Goal: Check status

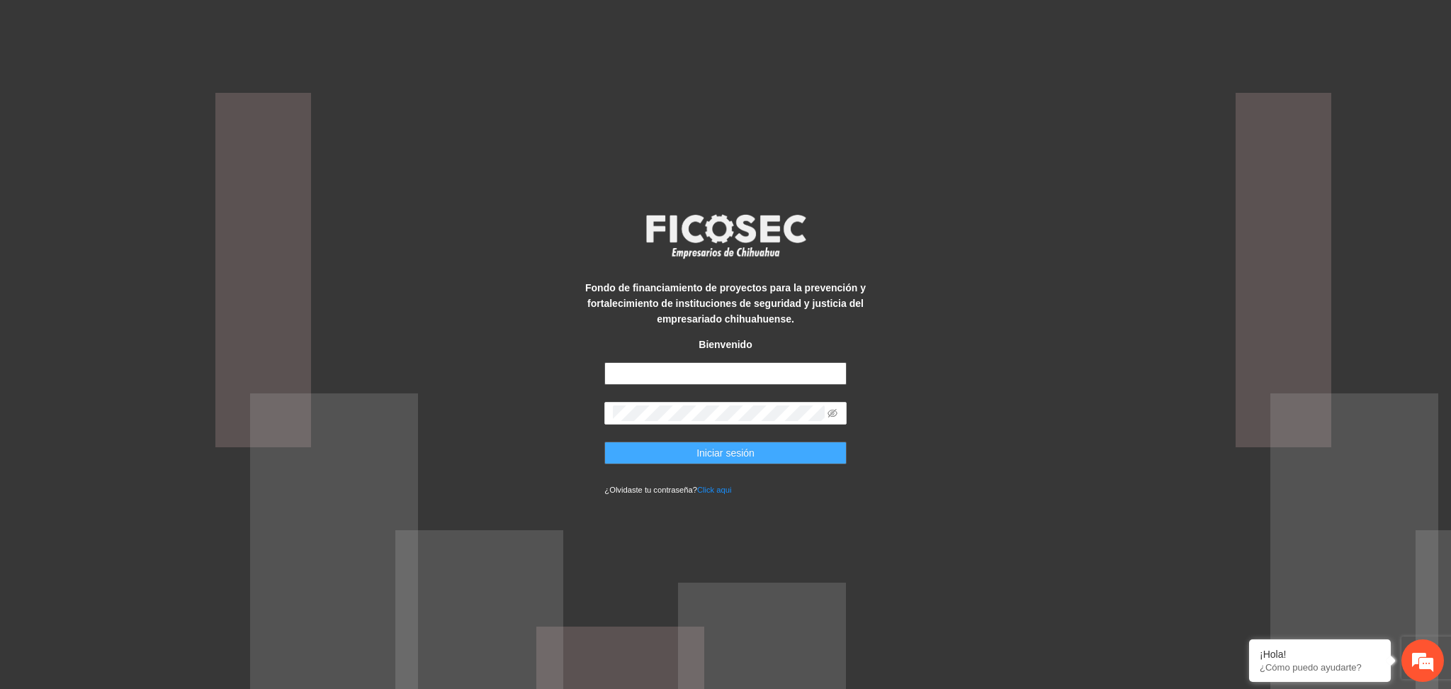
type input "**********"
click at [749, 443] on button "Iniciar sesión" at bounding box center [725, 452] width 242 height 23
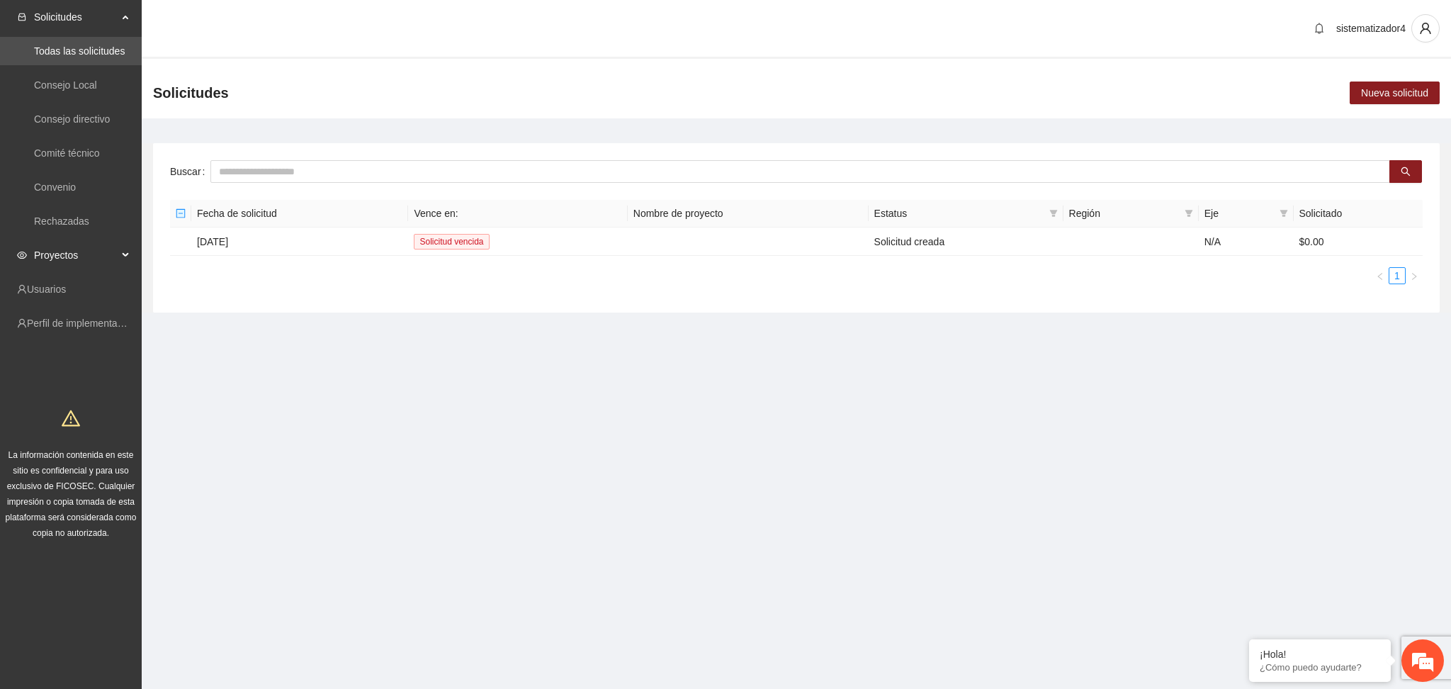
click at [67, 253] on span "Proyectos" at bounding box center [76, 255] width 84 height 28
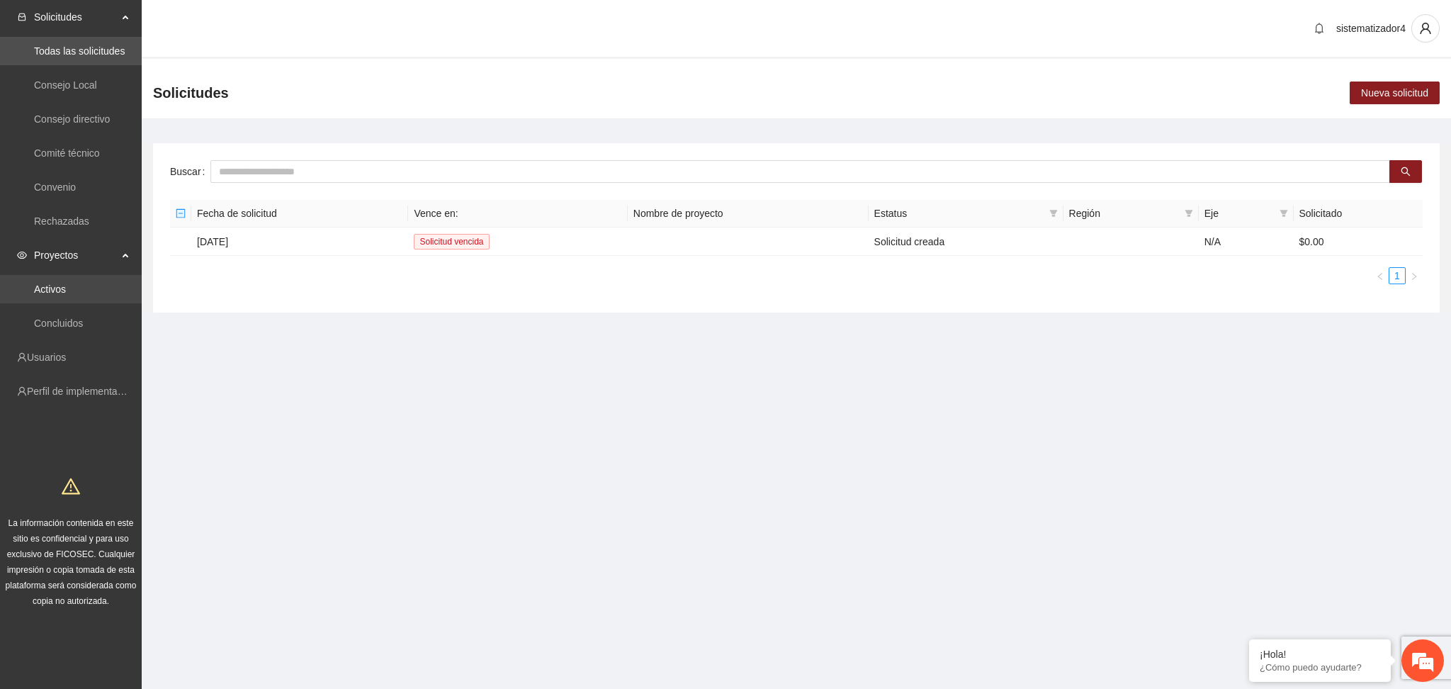
click at [66, 289] on link "Activos" at bounding box center [50, 288] width 32 height 11
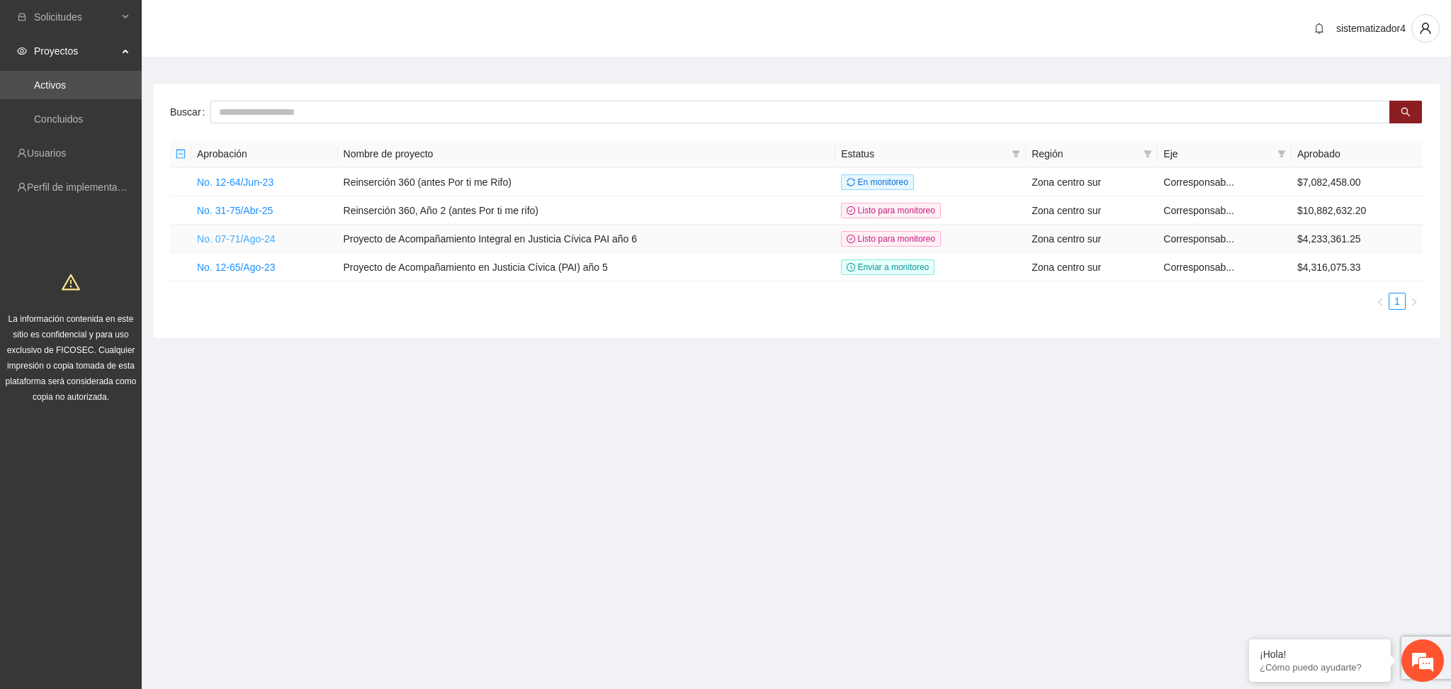
click at [251, 237] on link "No. 07-71/Ago-24" at bounding box center [236, 238] width 79 height 11
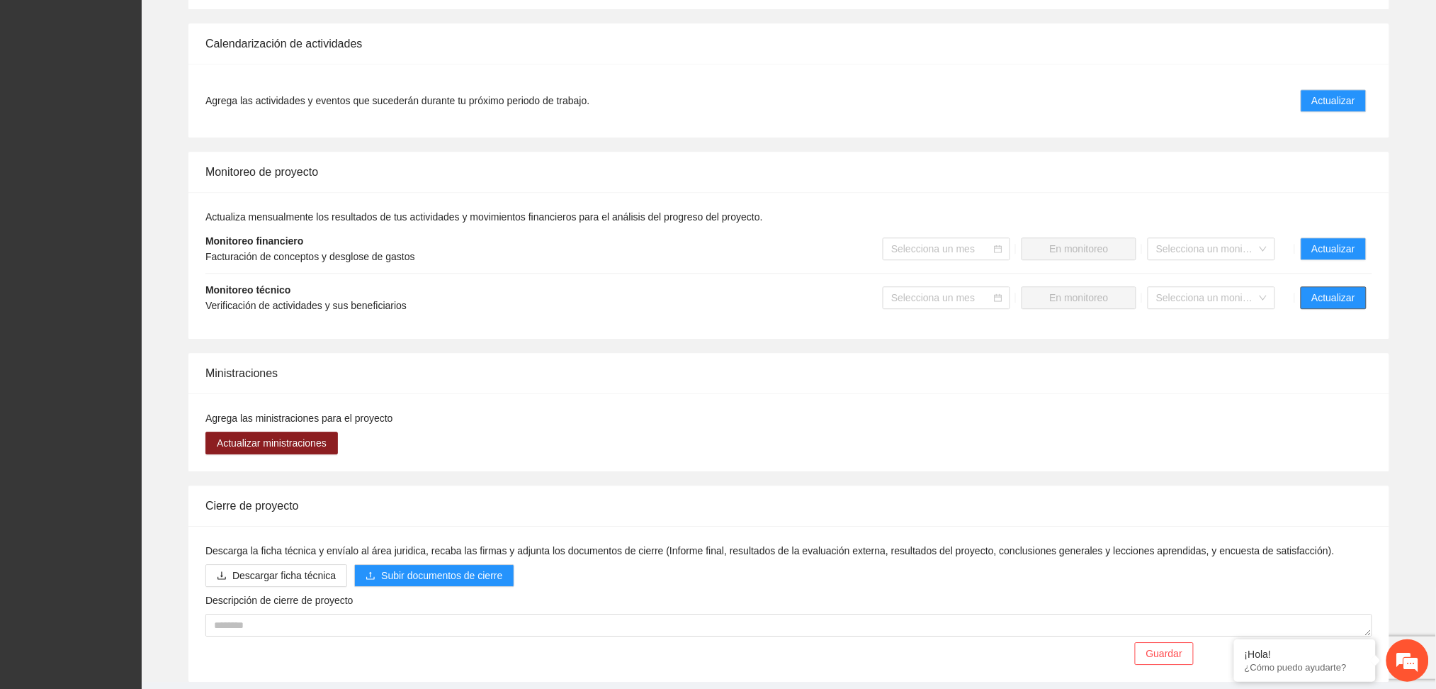
click at [1316, 290] on span "Actualizar" at bounding box center [1333, 298] width 43 height 16
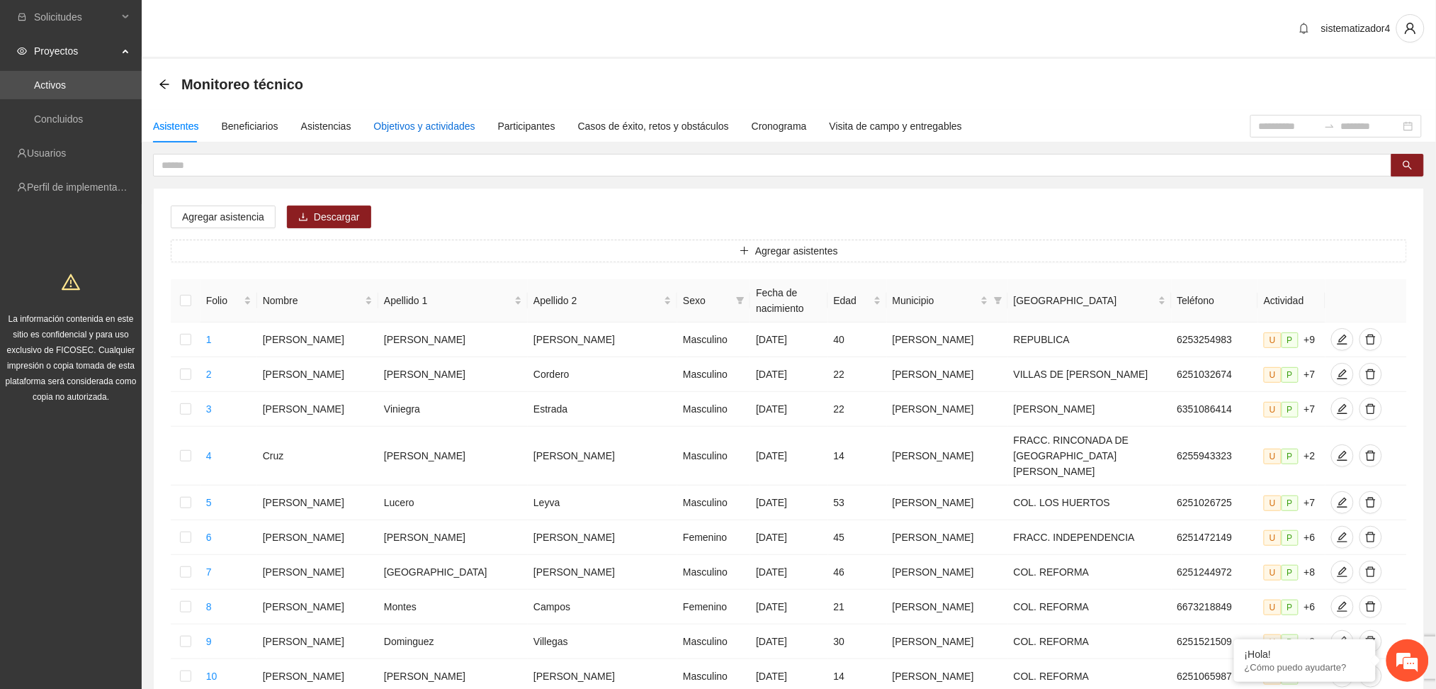
click at [391, 129] on div "Objetivos y actividades" at bounding box center [424, 126] width 101 height 16
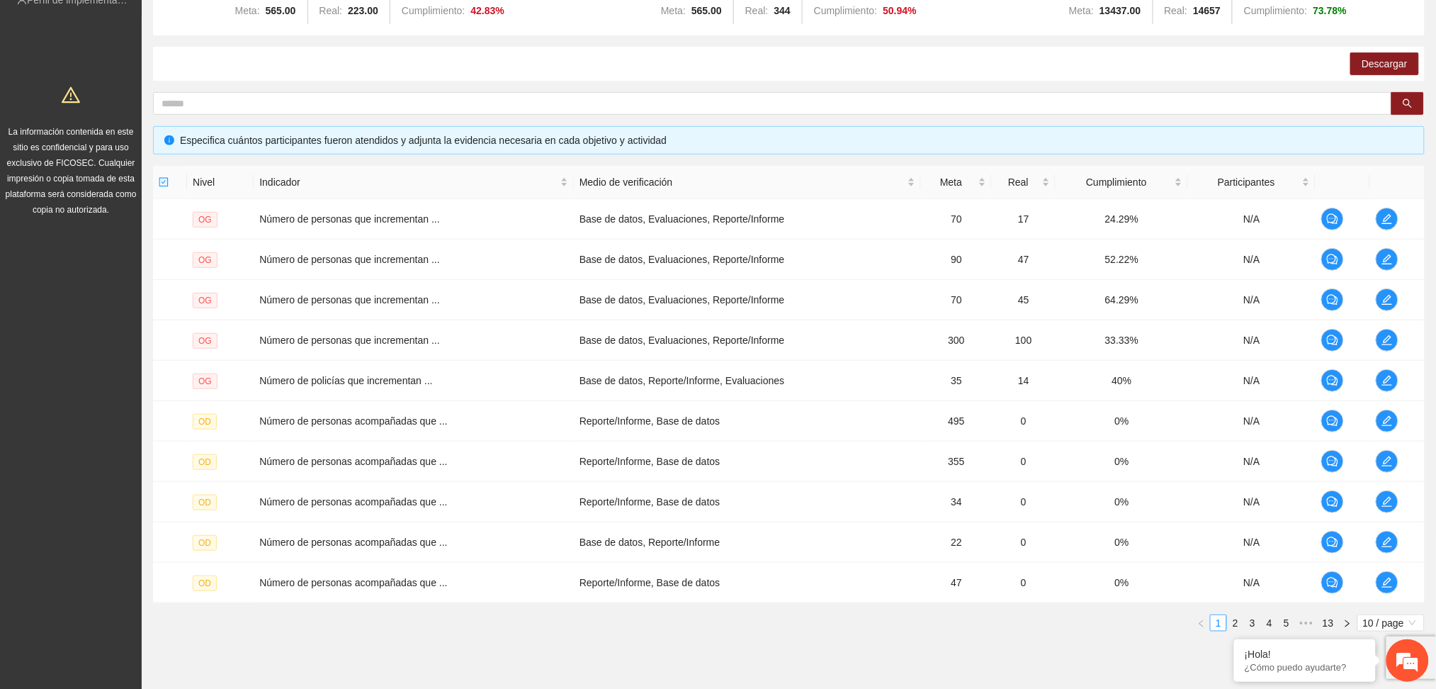
scroll to position [236, 0]
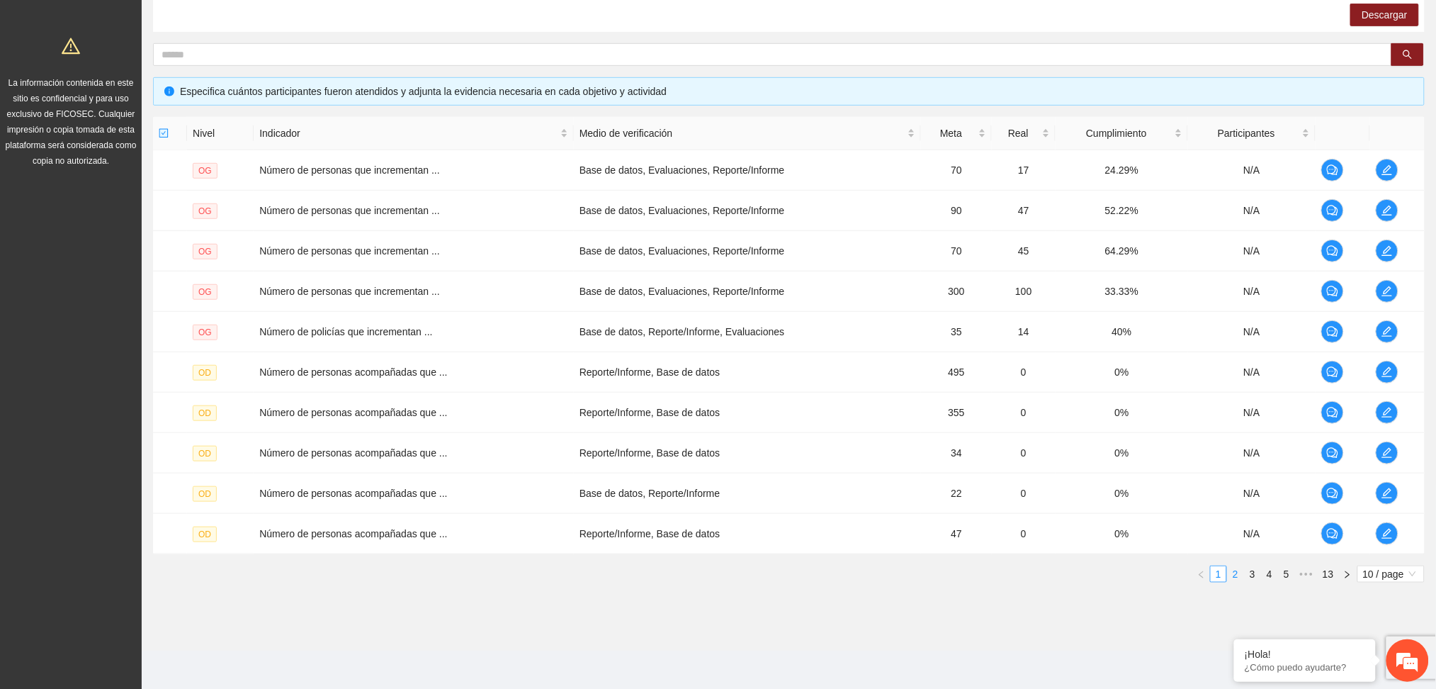
click at [1233, 570] on link "2" at bounding box center [1236, 574] width 16 height 16
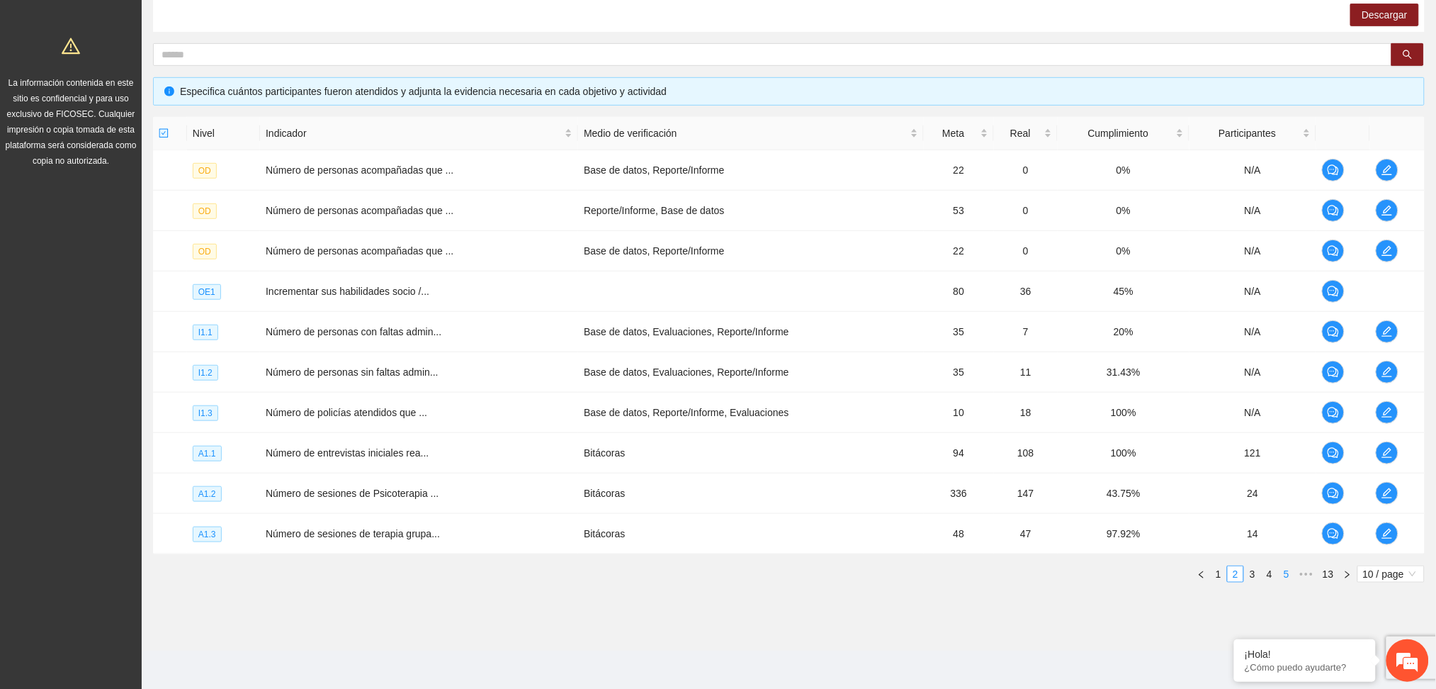
click at [1281, 575] on link "5" at bounding box center [1287, 574] width 16 height 16
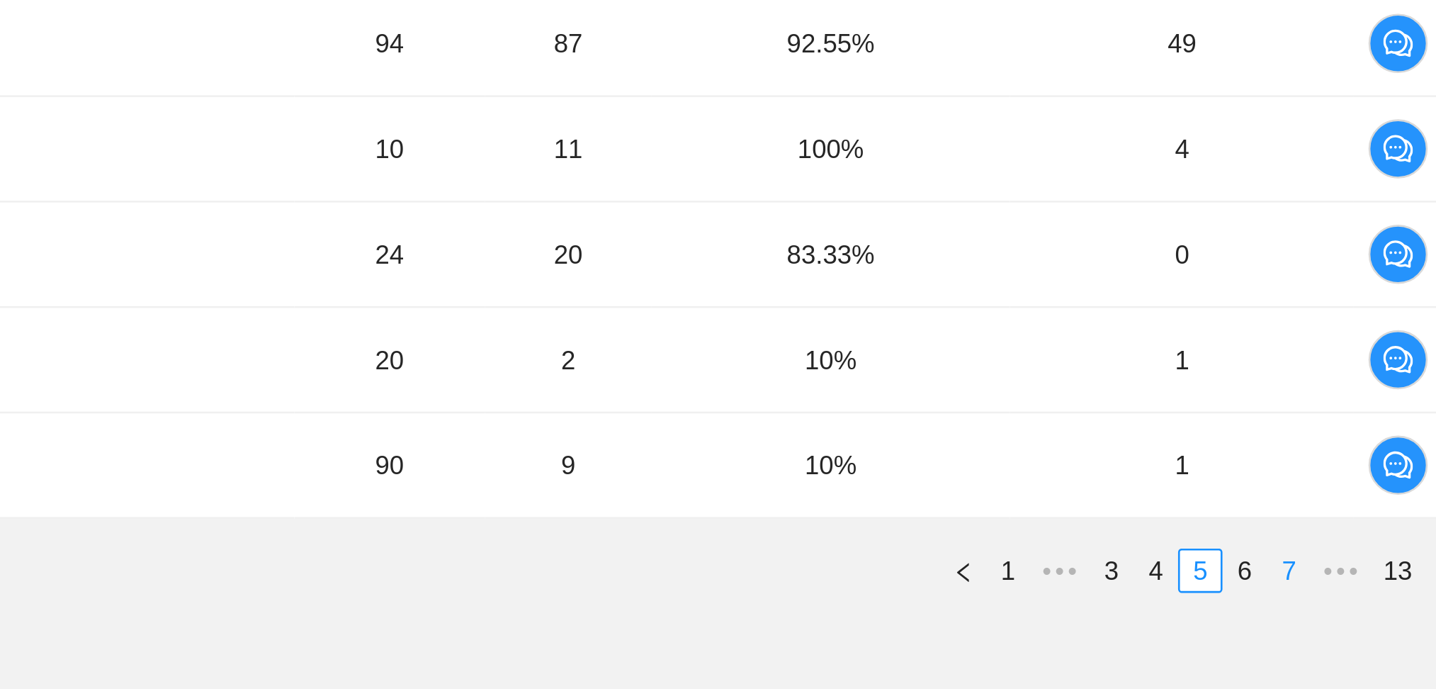
click at [1284, 575] on link "7" at bounding box center [1287, 574] width 16 height 16
click at [1284, 575] on link "9" at bounding box center [1287, 574] width 16 height 16
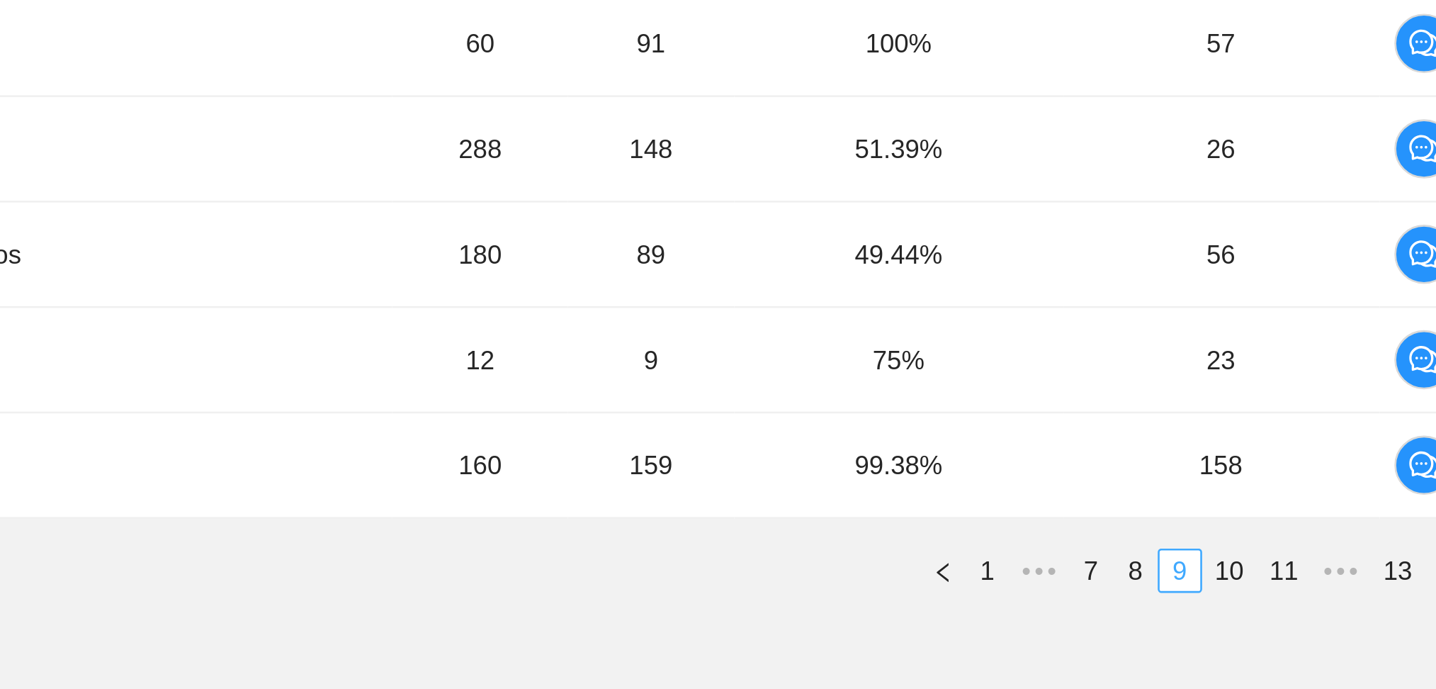
click at [1284, 575] on link "11" at bounding box center [1284, 574] width 20 height 16
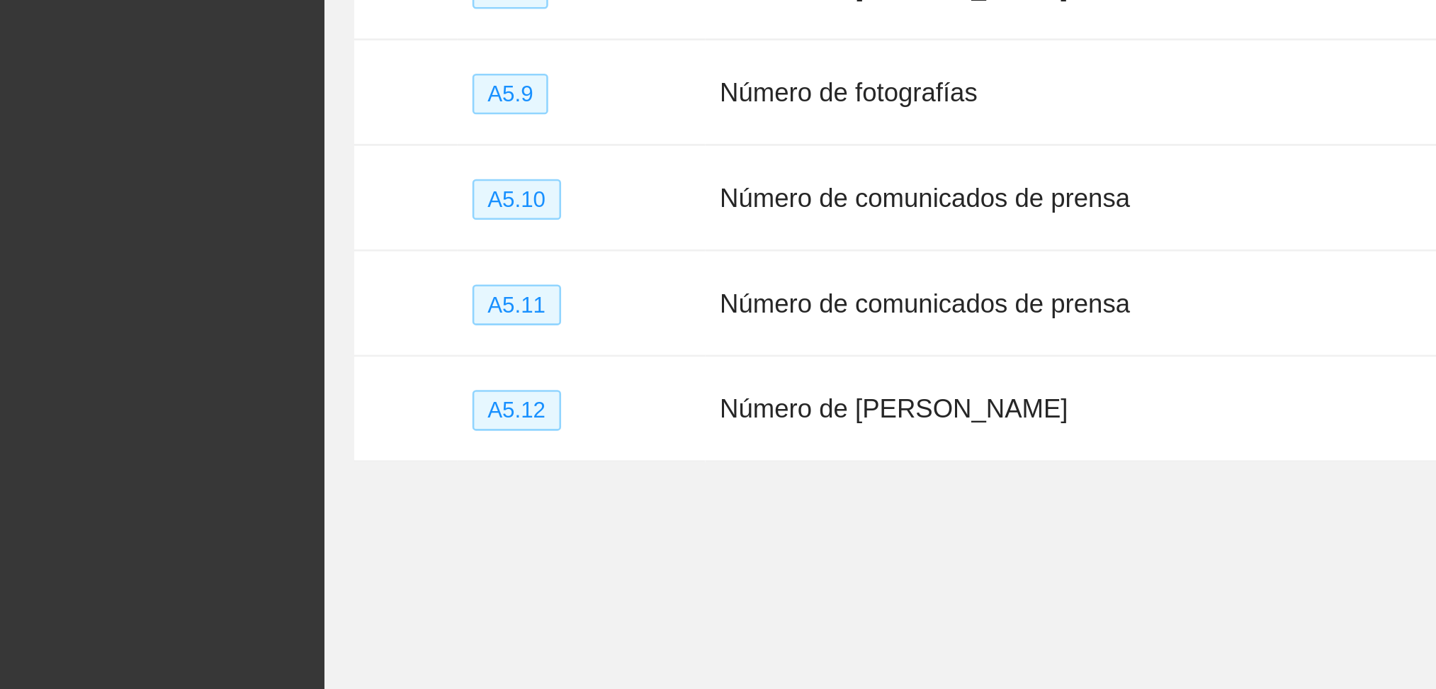
scroll to position [237, 0]
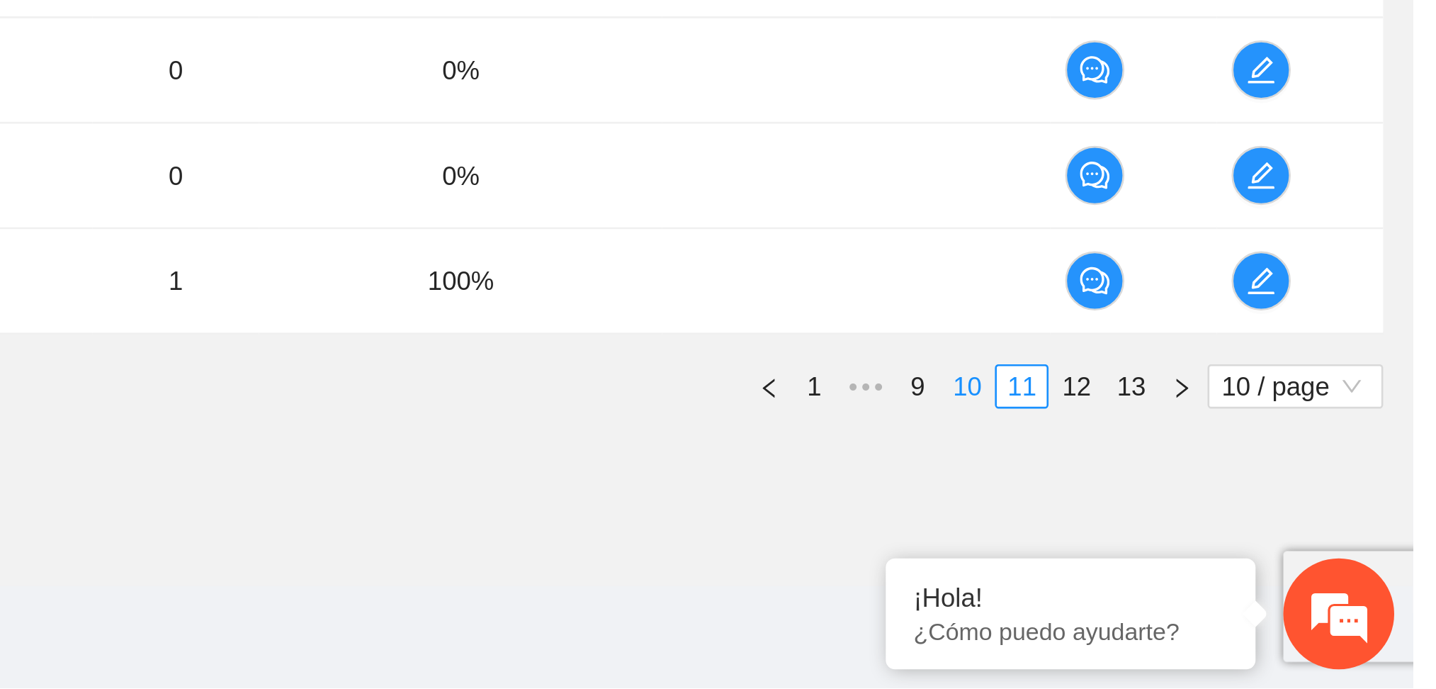
click at [1270, 572] on link "10" at bounding box center [1265, 573] width 20 height 16
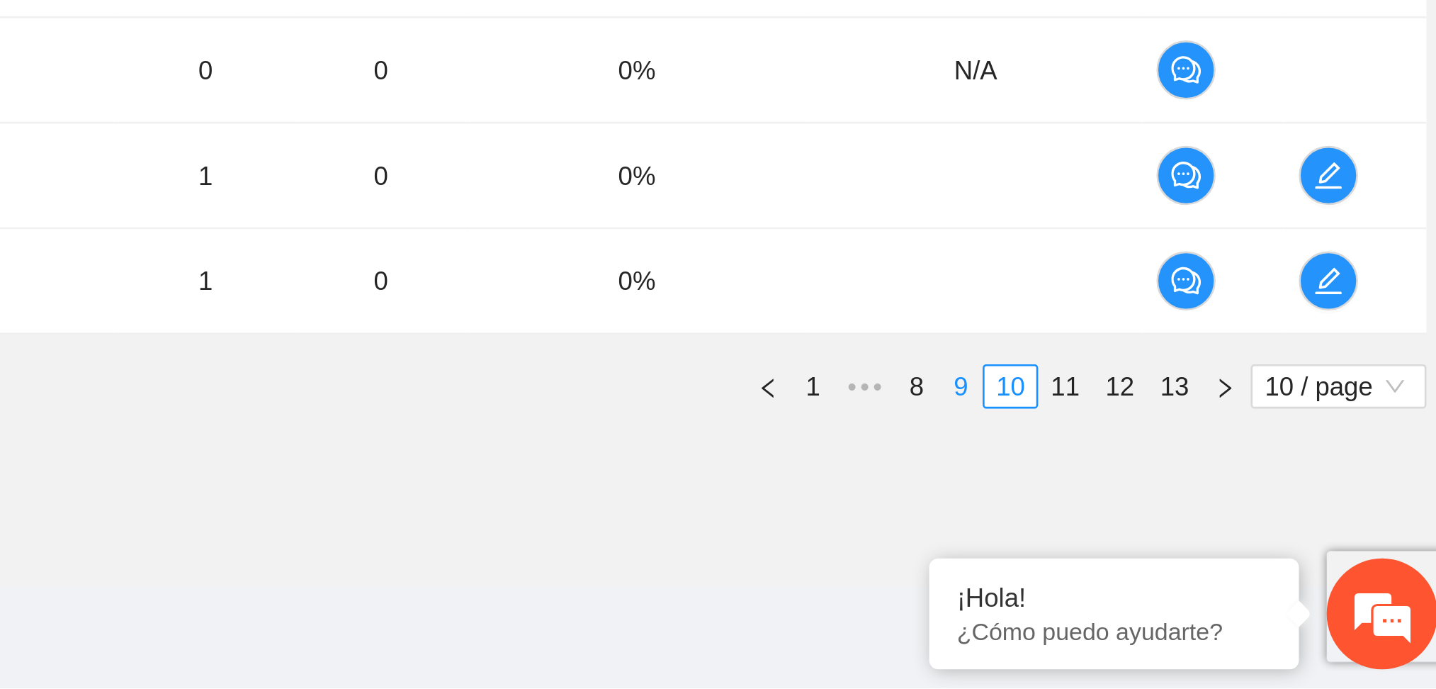
click at [1241, 573] on link "9" at bounding box center [1246, 573] width 16 height 16
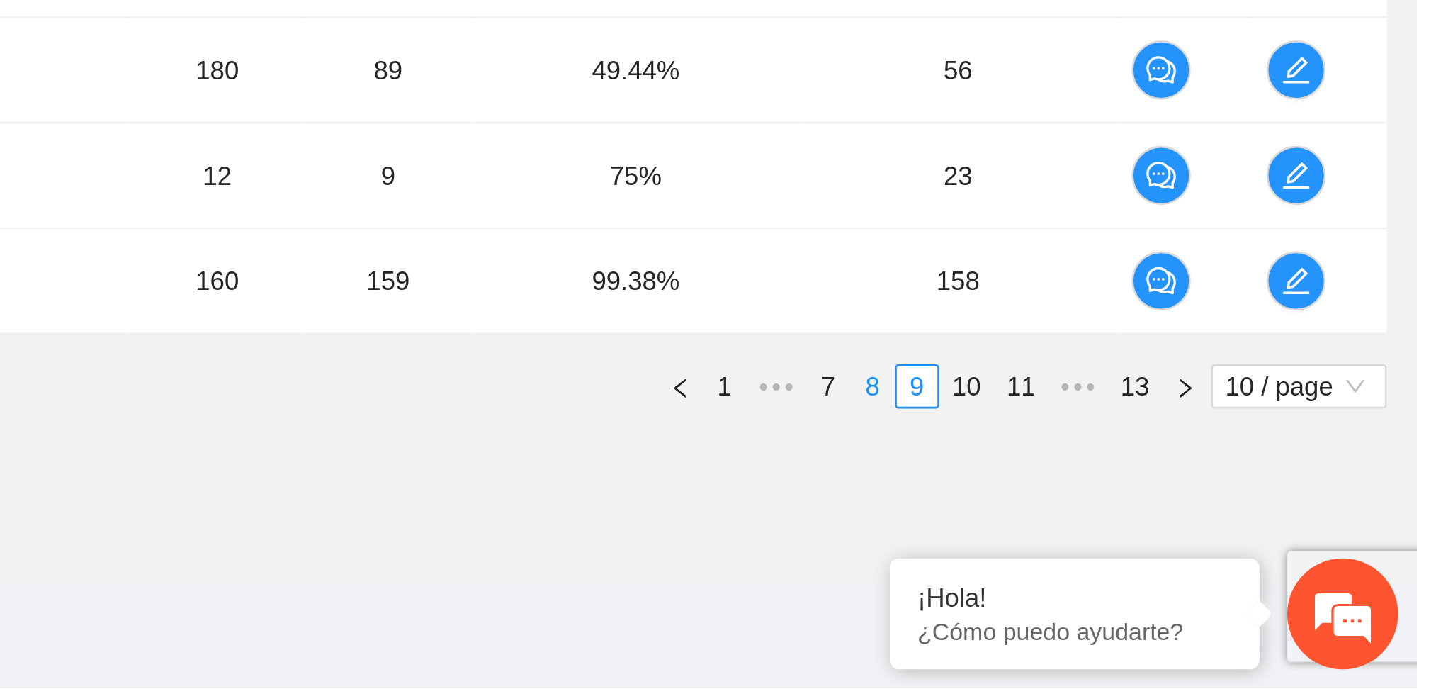
click at [1226, 572] on link "8" at bounding box center [1228, 573] width 16 height 16
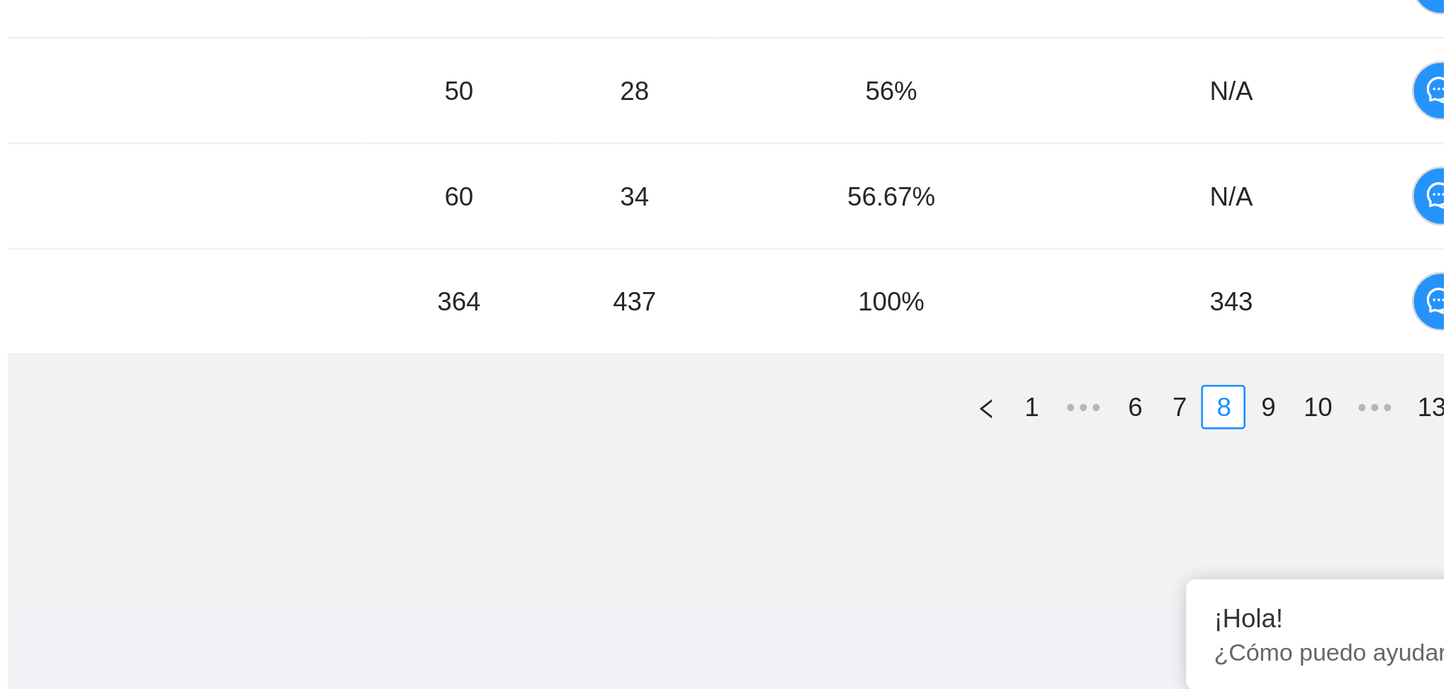
scroll to position [234, 0]
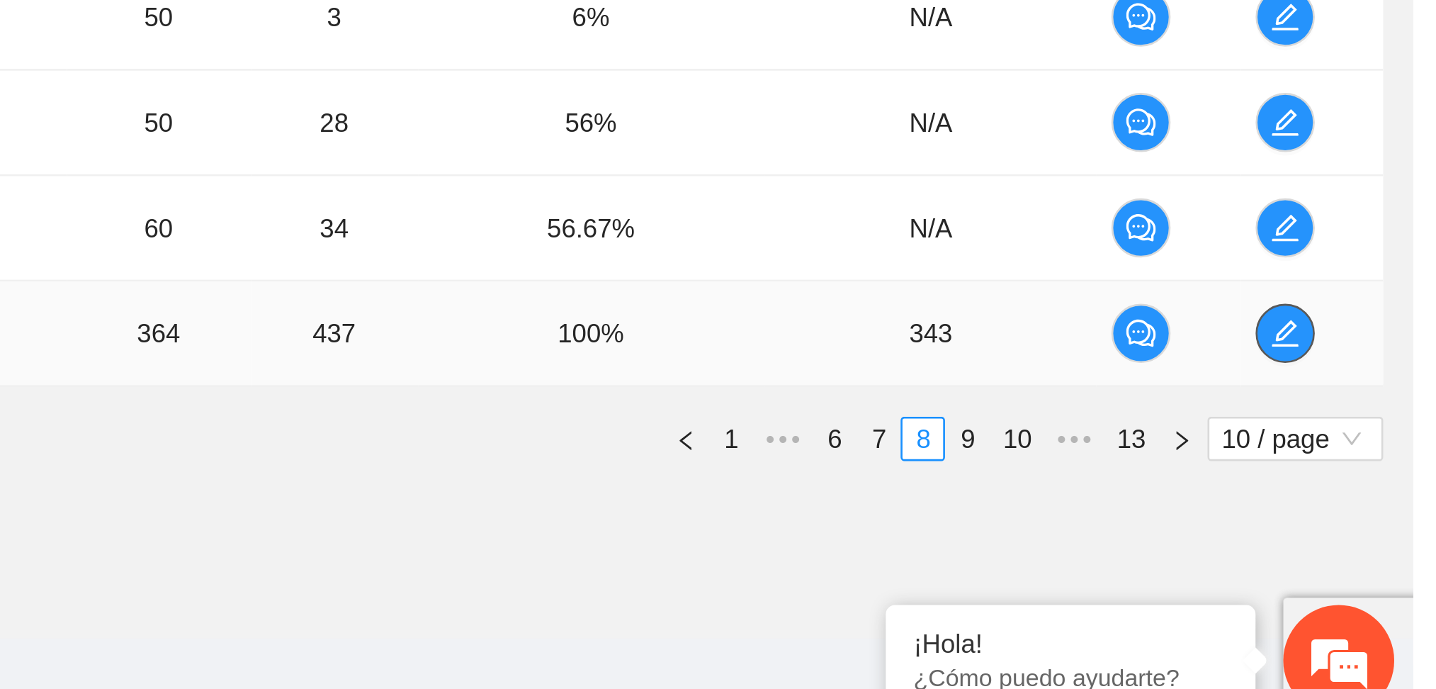
click at [1389, 533] on icon "edit" at bounding box center [1386, 534] width 11 height 11
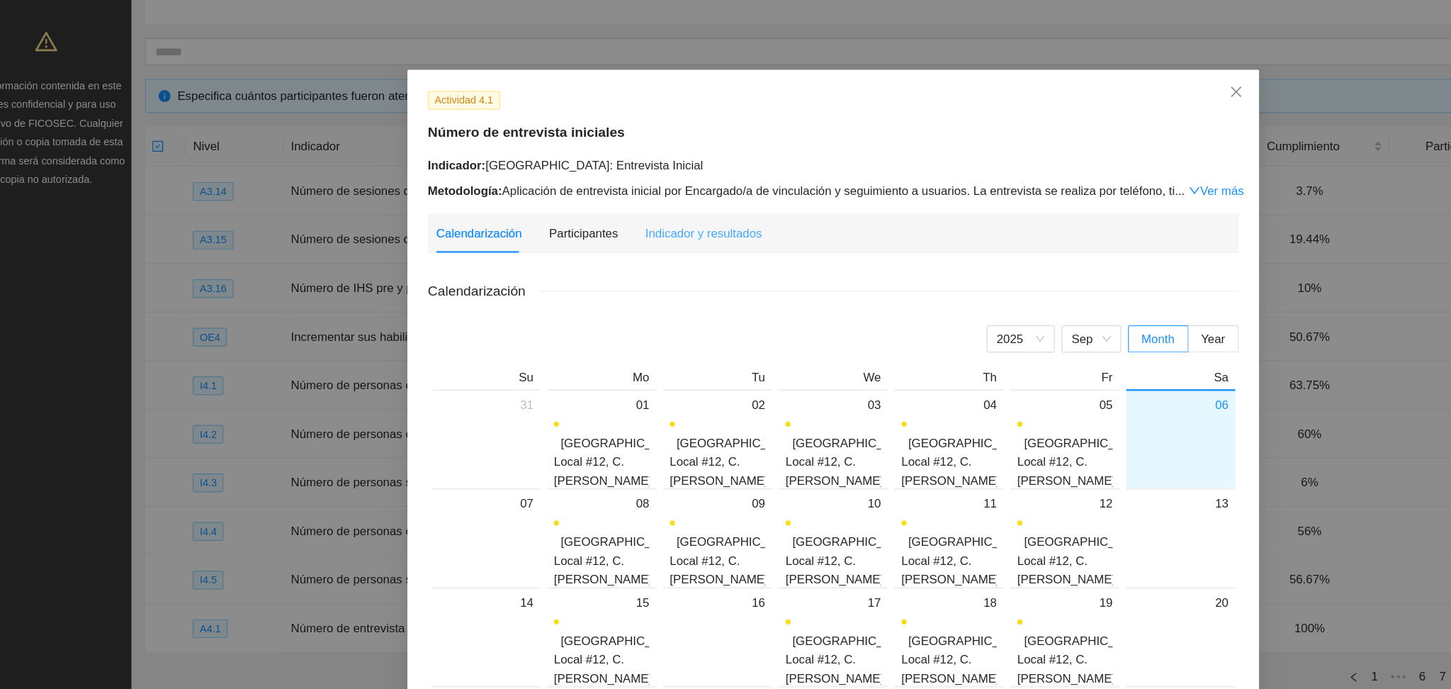
click at [630, 217] on div "Indicador y resultados" at bounding box center [617, 207] width 97 height 33
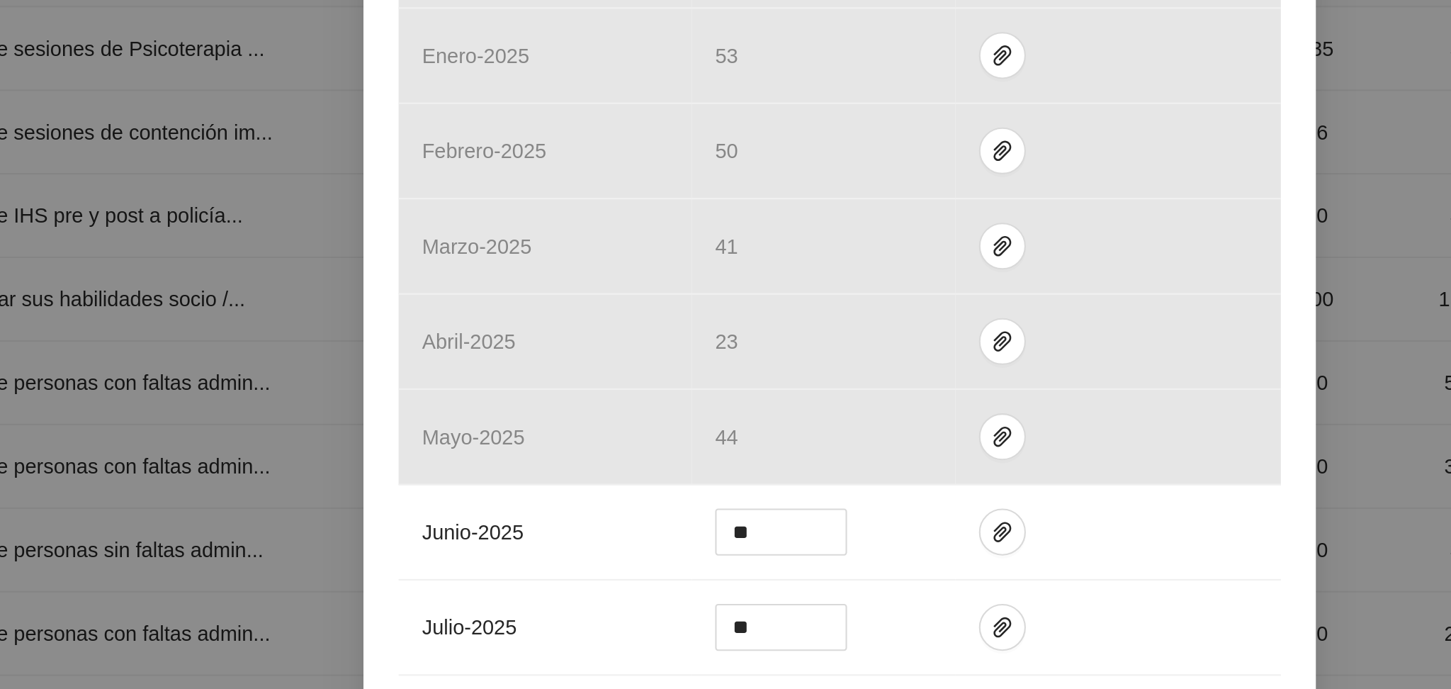
scroll to position [371, 0]
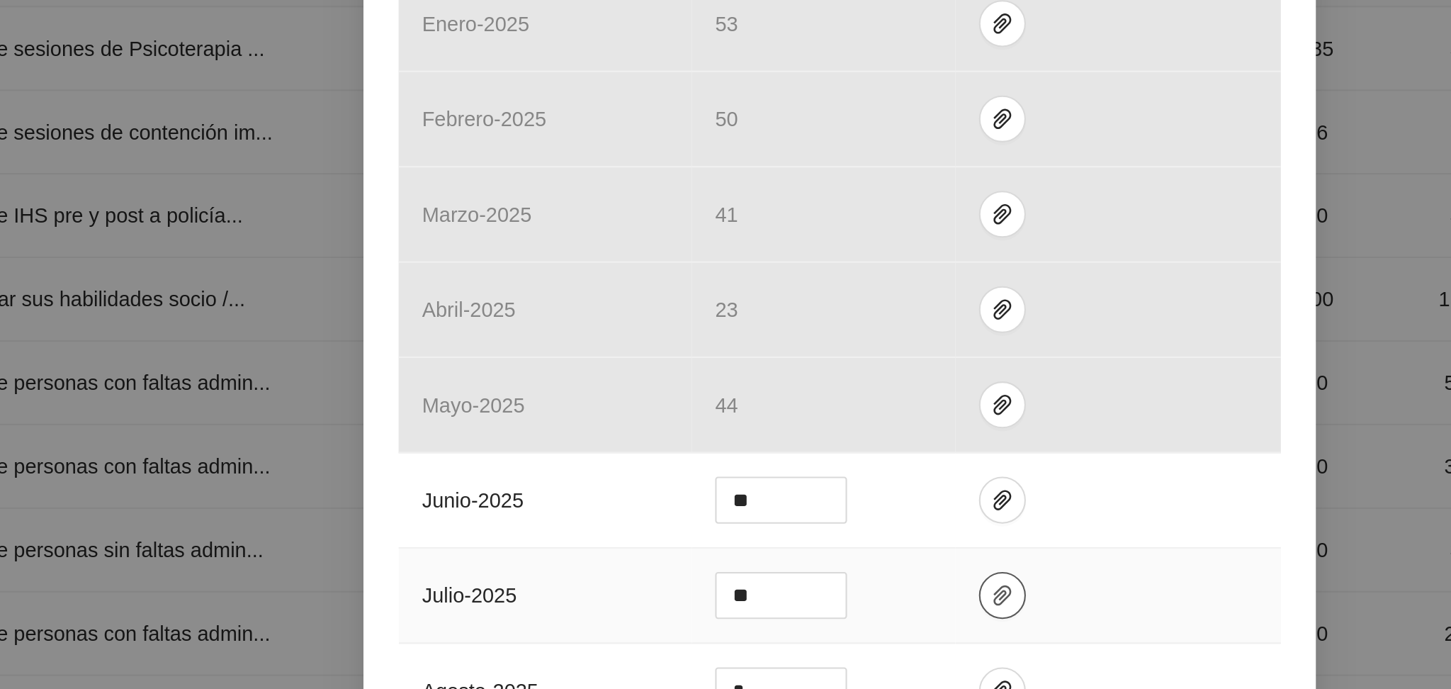
click at [798, 436] on icon "paper-clip" at bounding box center [803, 435] width 11 height 11
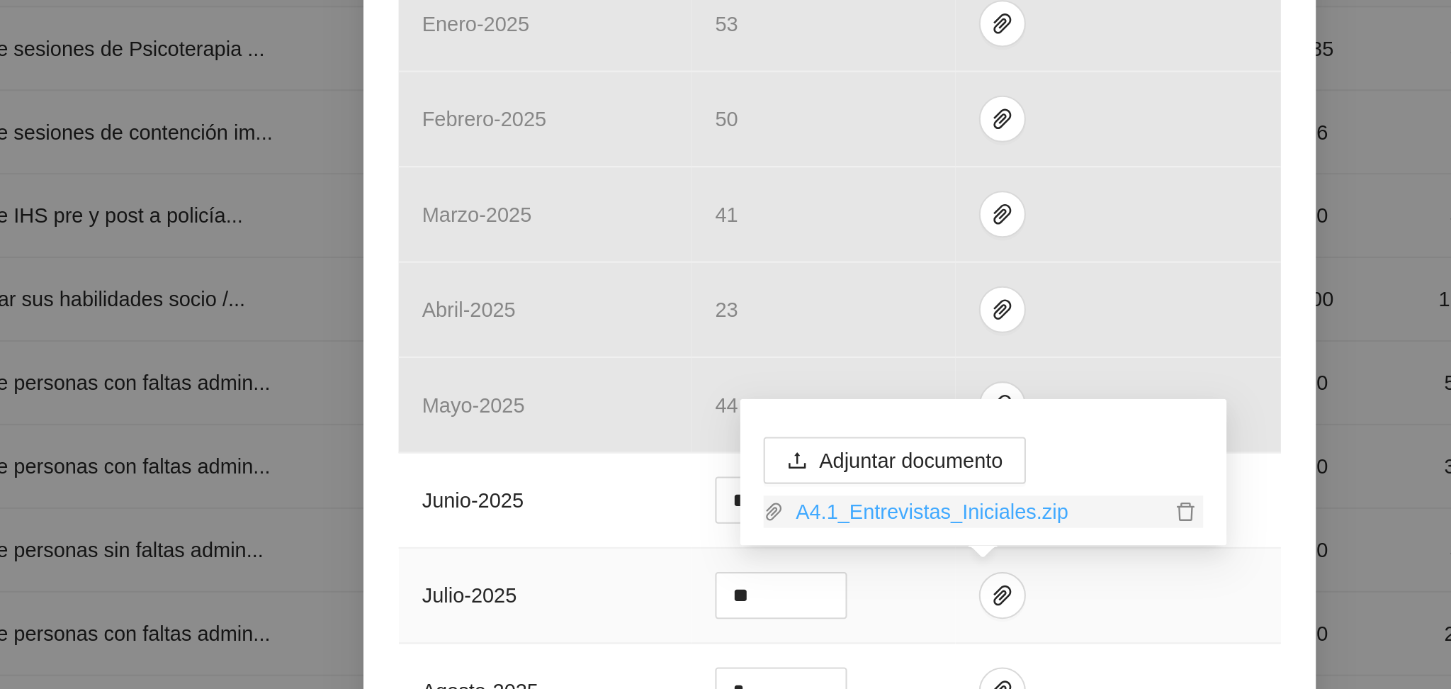
click at [781, 397] on link "A4.1_Entrevistas_Iniciales.zip" at bounding box center [792, 396] width 186 height 16
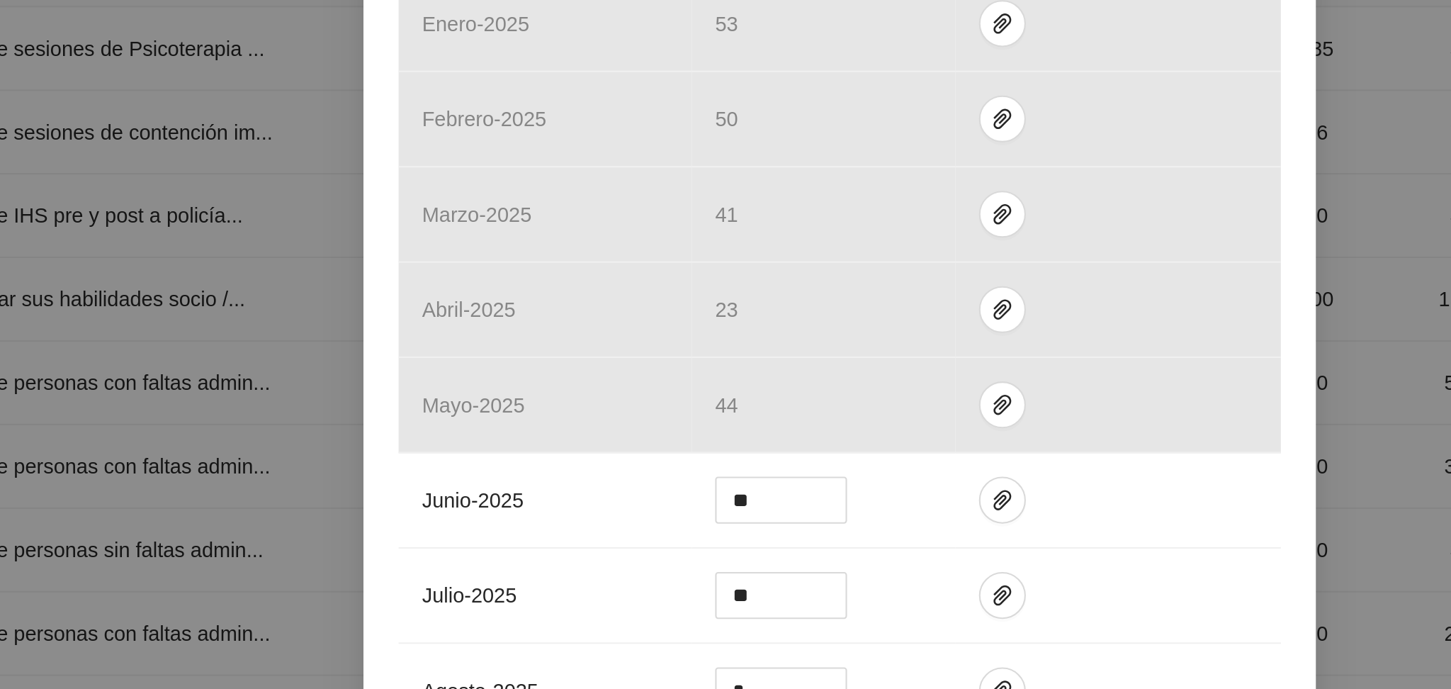
click at [937, 340] on div "Actividad 4.1 Número de entrevista iniciales Indicador: [GEOGRAPHIC_DATA]: Entr…" at bounding box center [725, 167] width 460 height 934
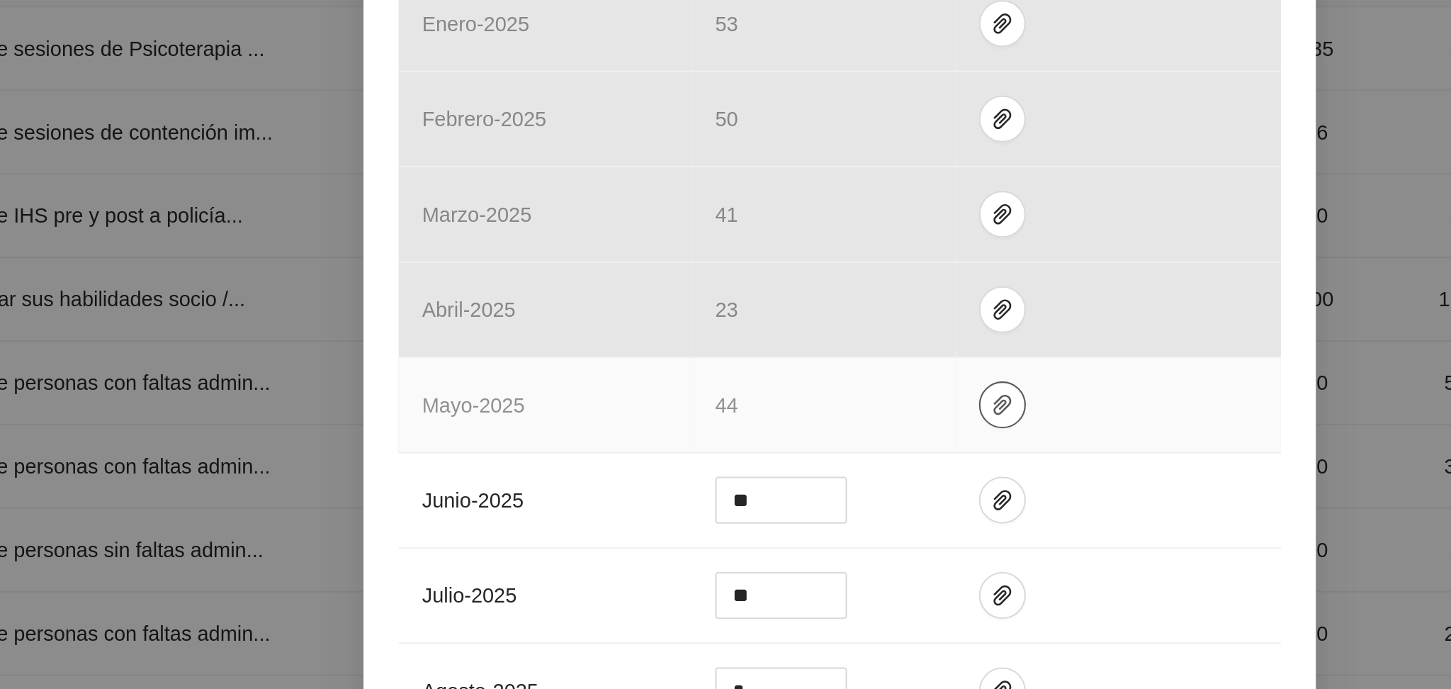
click at [798, 348] on icon "paper-clip" at bounding box center [803, 343] width 11 height 11
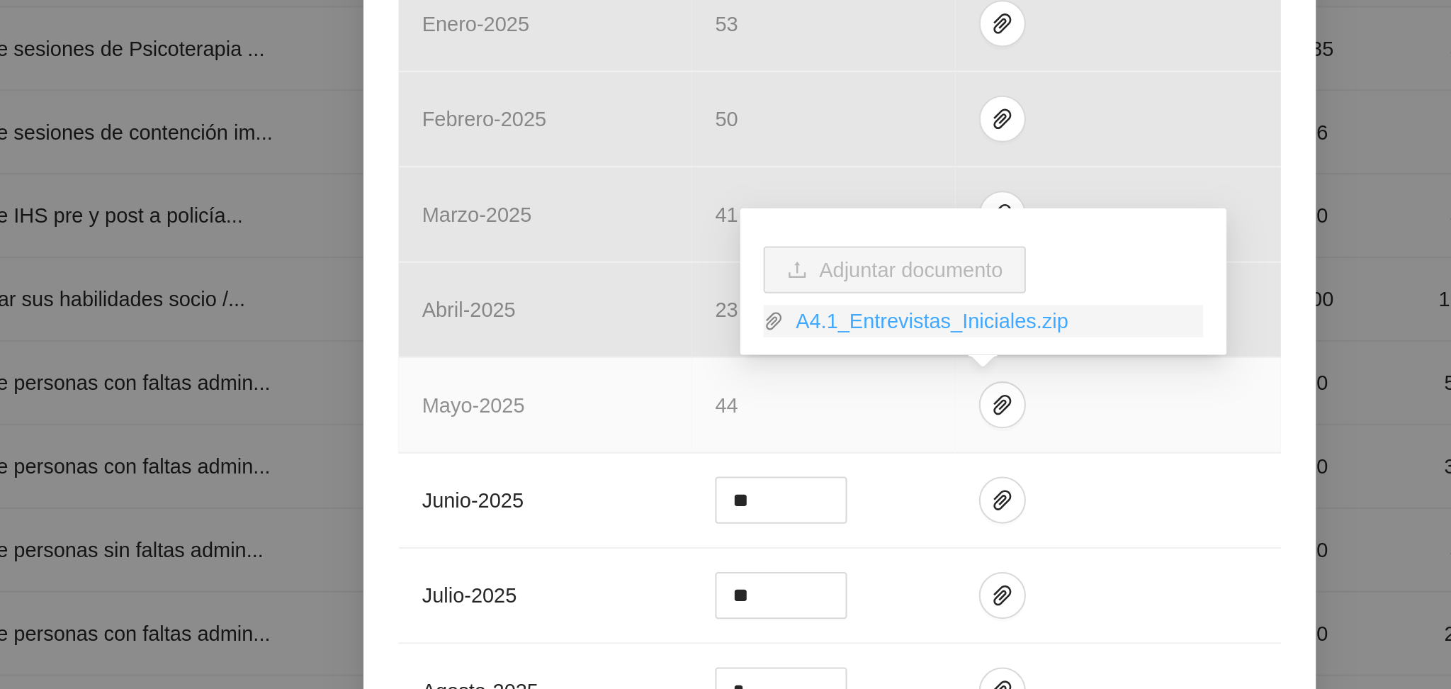
click at [786, 305] on link "A4.1_Entrevistas_Iniciales.zip" at bounding box center [800, 303] width 203 height 16
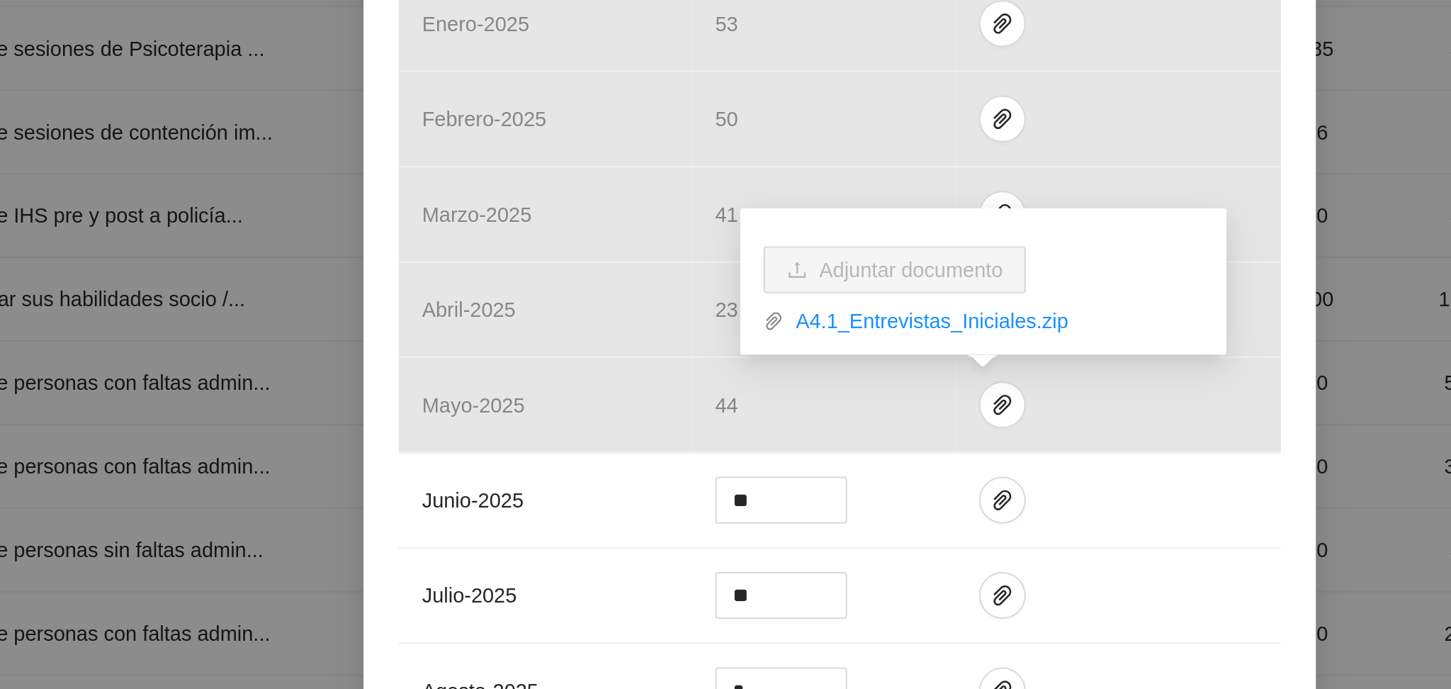
click at [940, 304] on div "Actividad 4.1 Número de entrevista iniciales Indicador: [GEOGRAPHIC_DATA]: Entr…" at bounding box center [725, 167] width 460 height 934
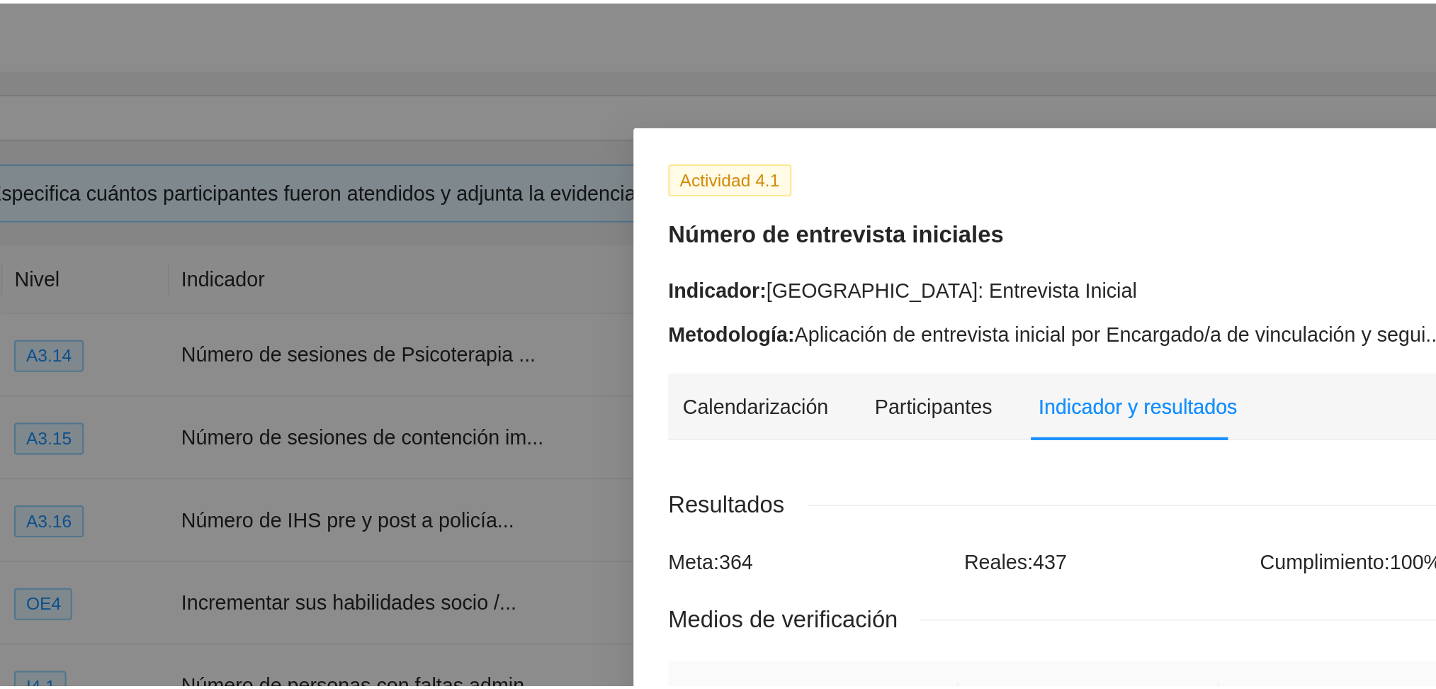
scroll to position [0, 0]
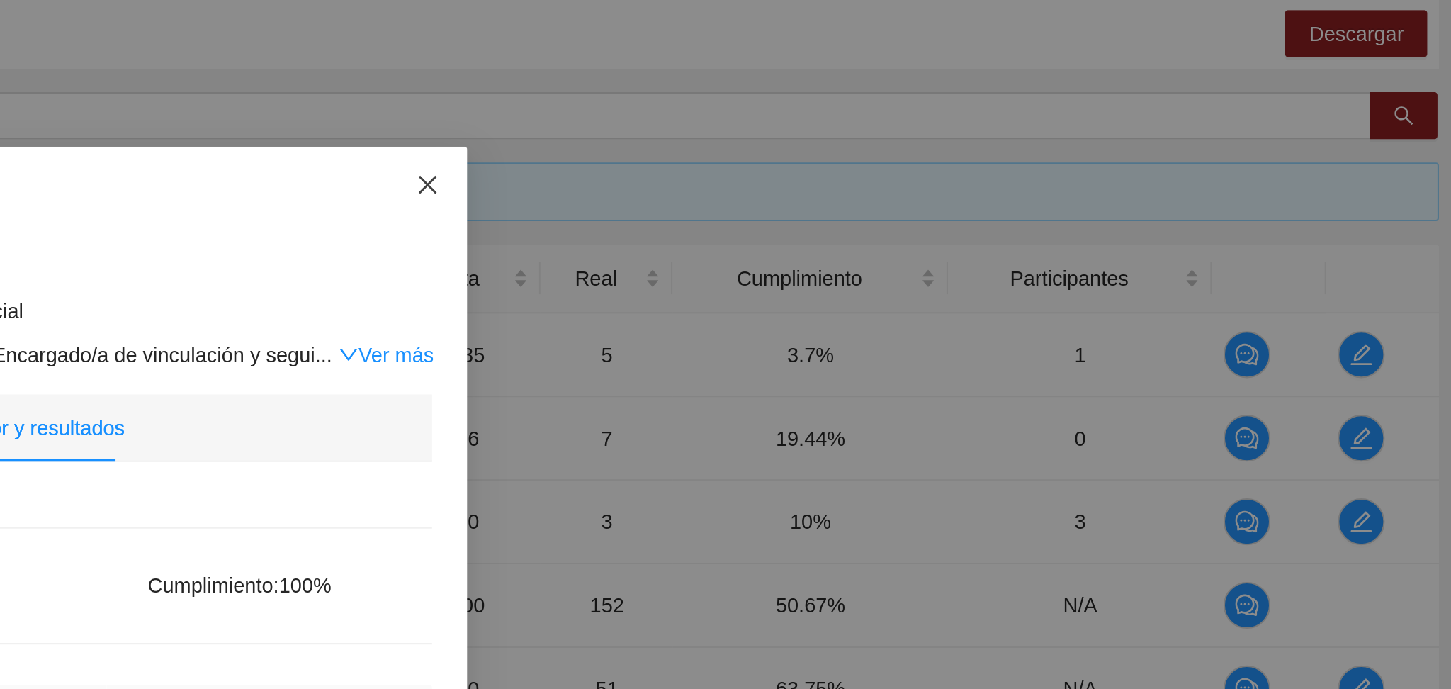
click at [932, 91] on icon "close" at bounding box center [936, 89] width 9 height 9
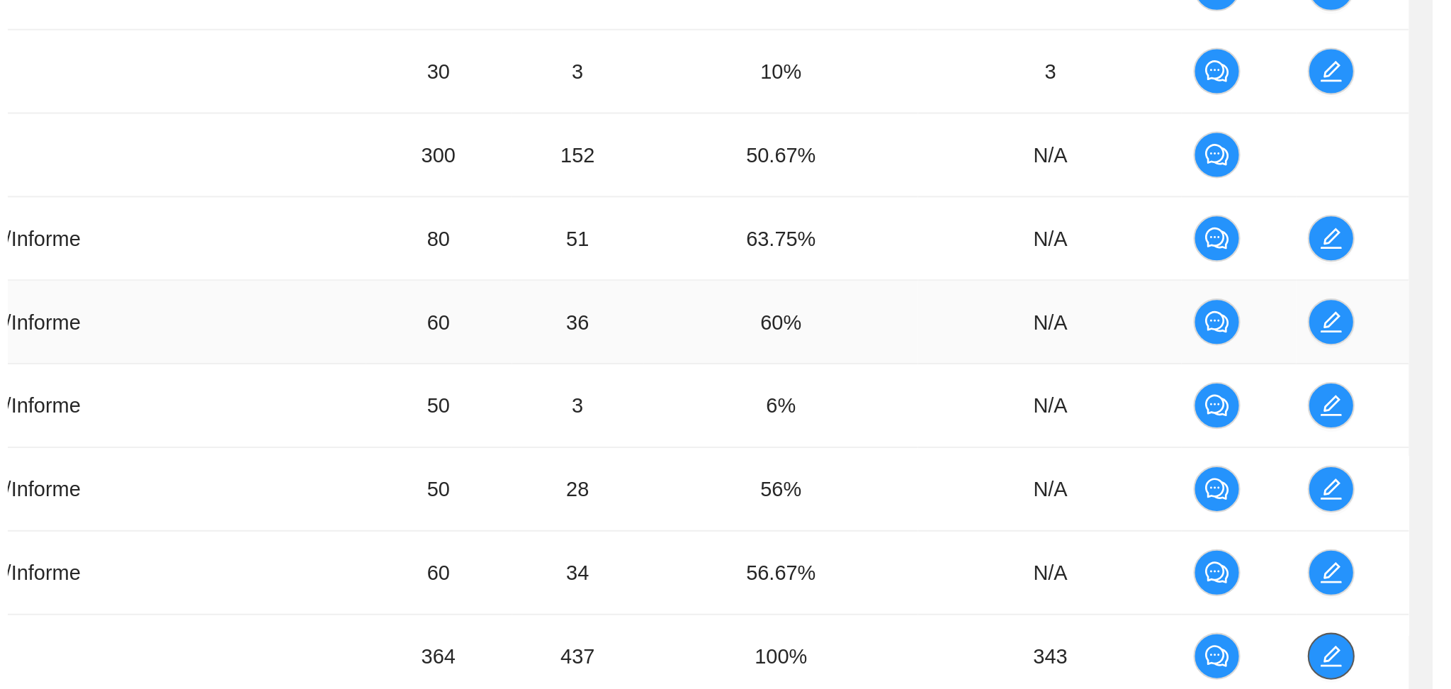
scroll to position [234, 0]
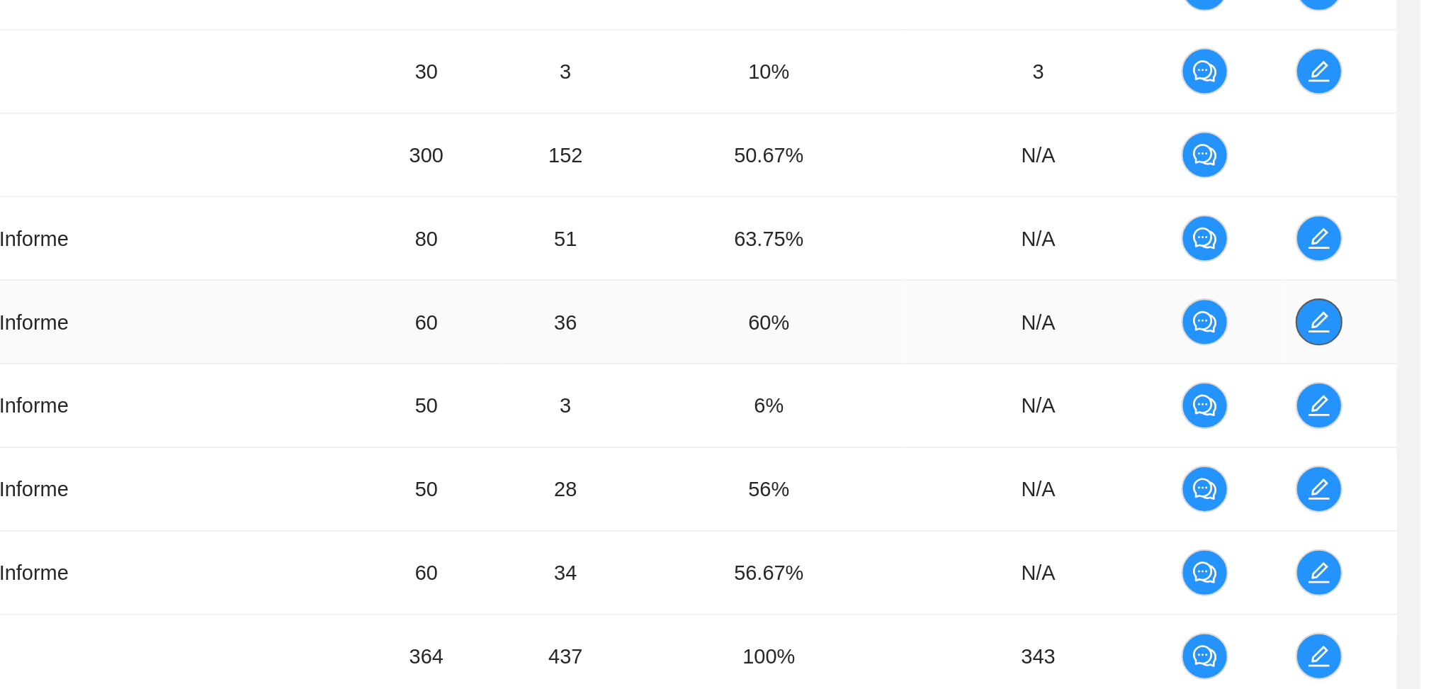
click at [1387, 371] on icon "edit" at bounding box center [1386, 373] width 11 height 11
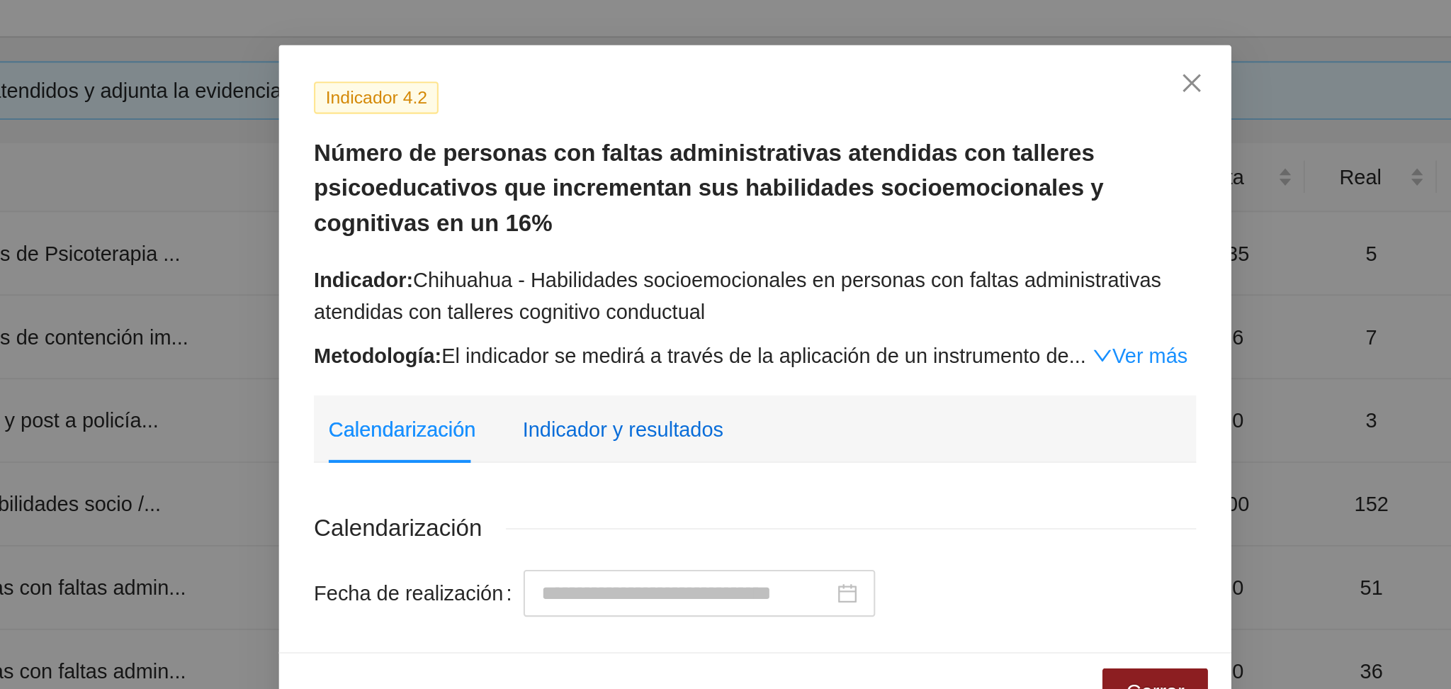
click at [680, 257] on div "Indicador y resultados" at bounding box center [661, 257] width 97 height 16
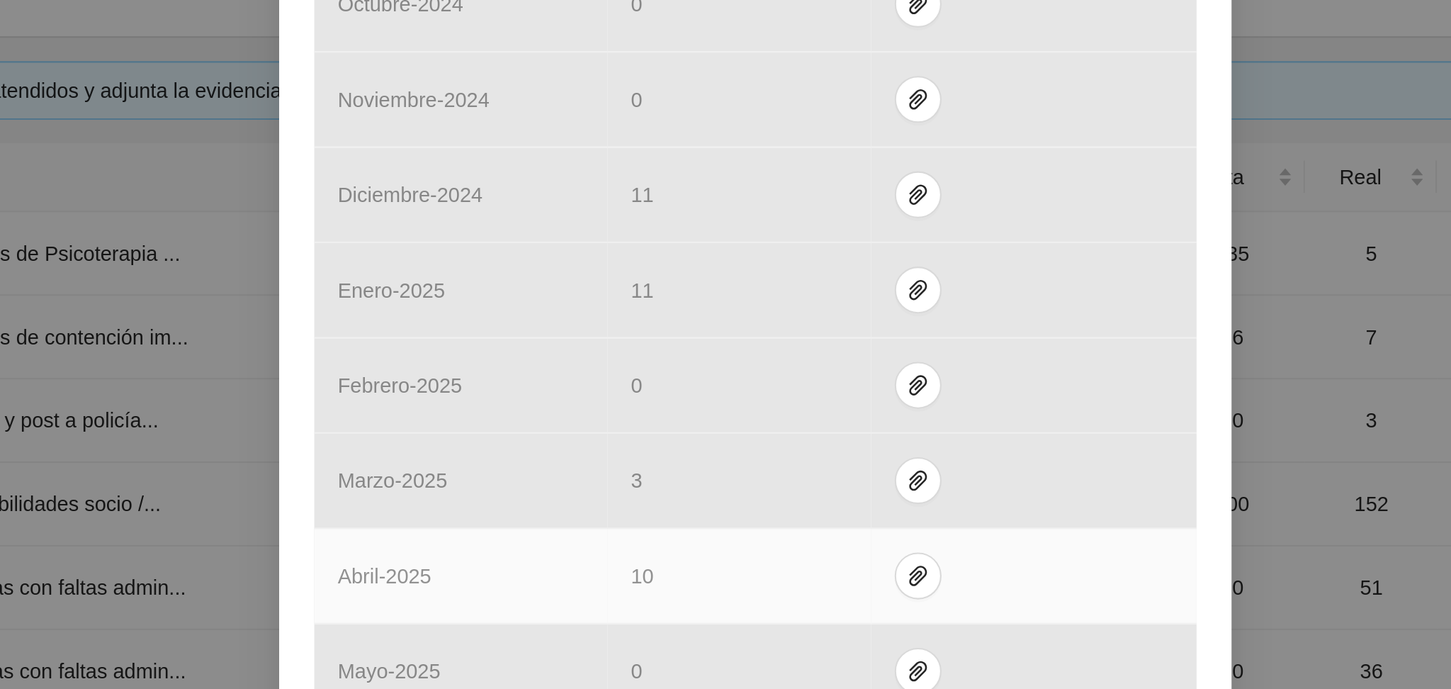
scroll to position [422, 0]
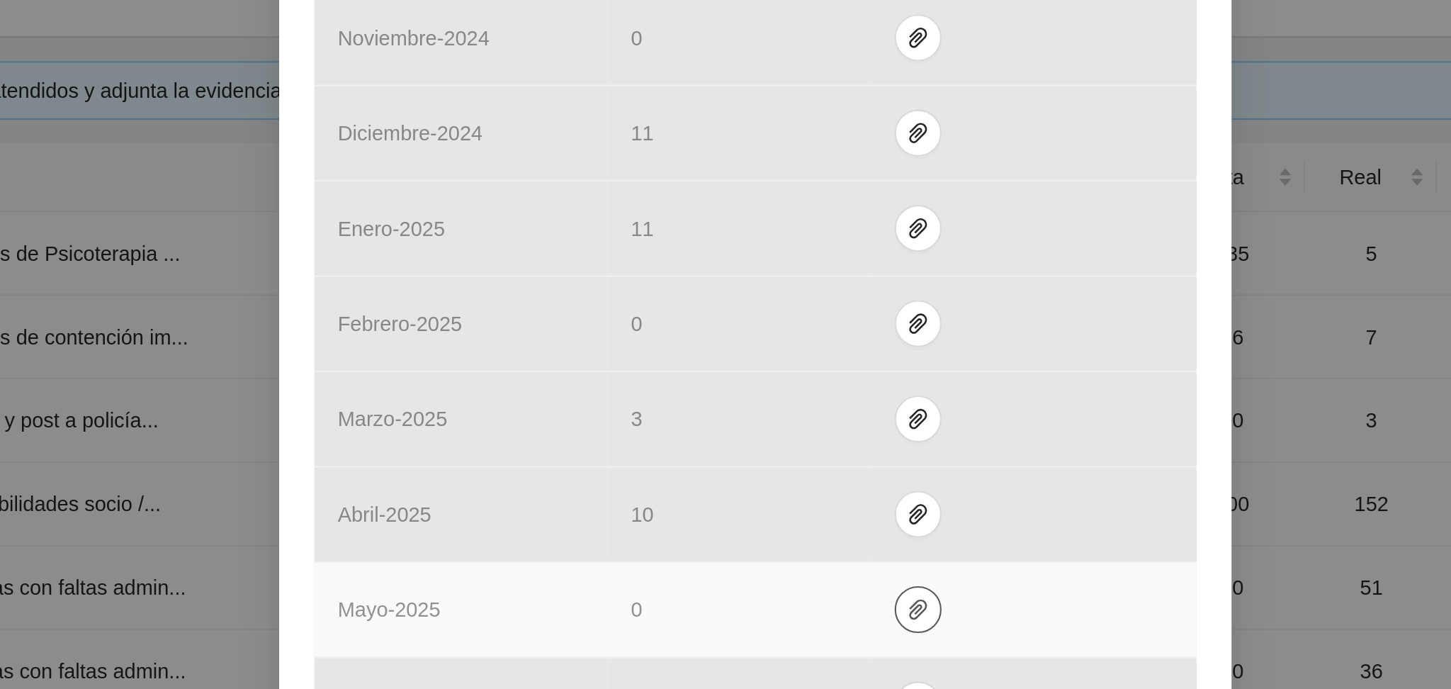
click at [798, 343] on icon "paper-clip" at bounding box center [803, 343] width 11 height 11
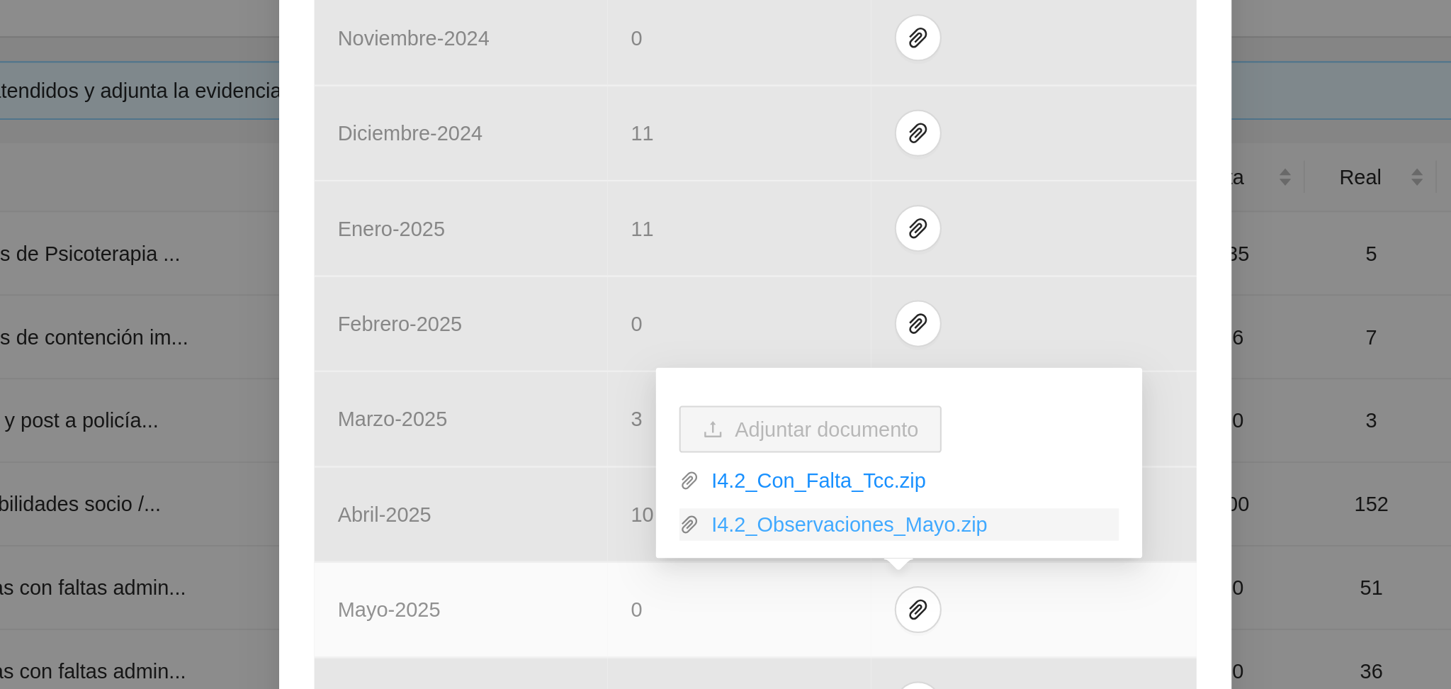
click at [798, 302] on link "I4.2_Observaciones_Mayo.zip" at bounding box center [800, 303] width 203 height 16
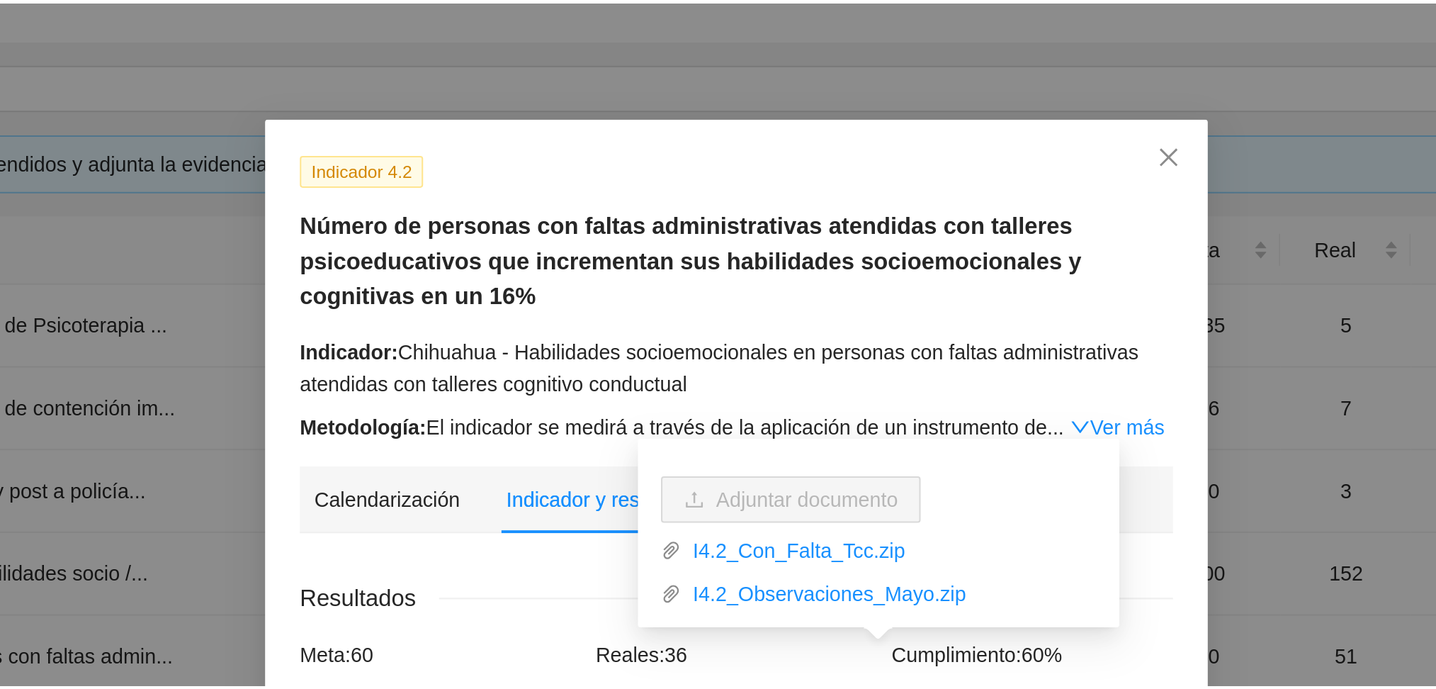
scroll to position [234, 0]
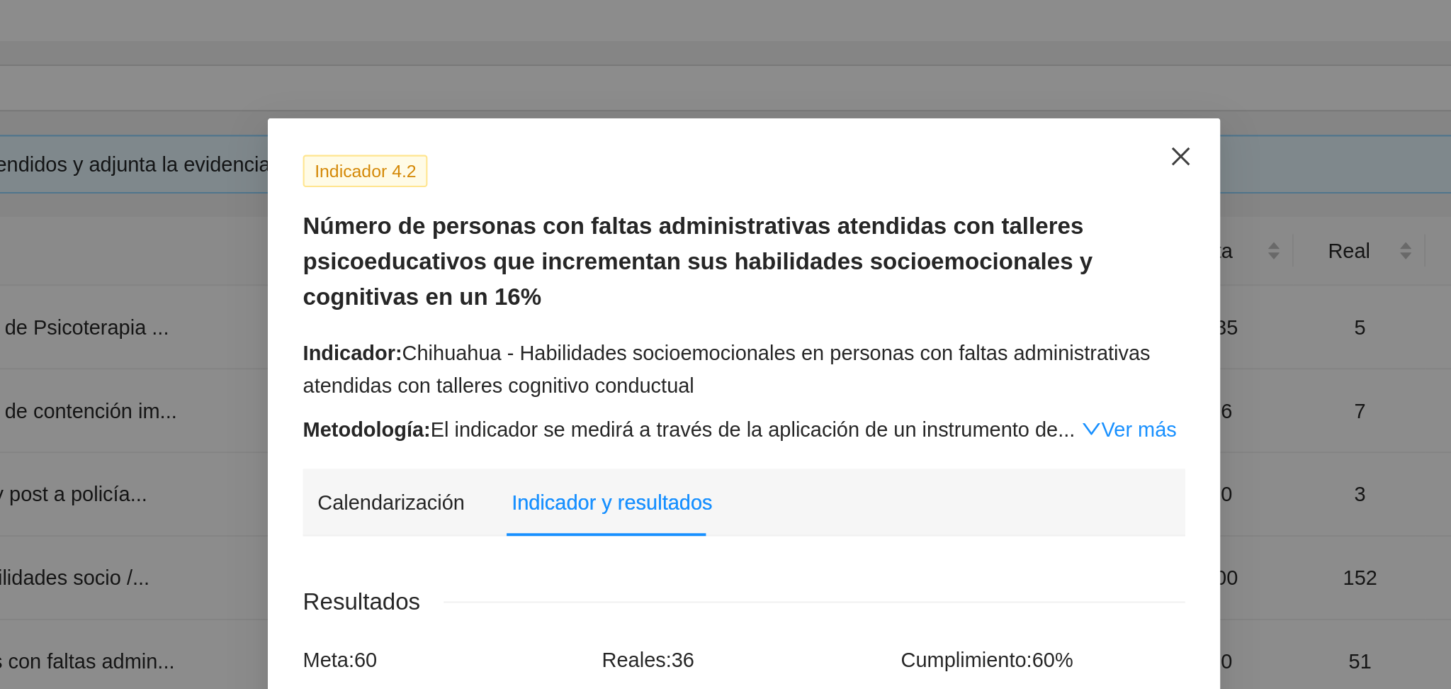
click at [934, 91] on icon "close" at bounding box center [936, 89] width 11 height 11
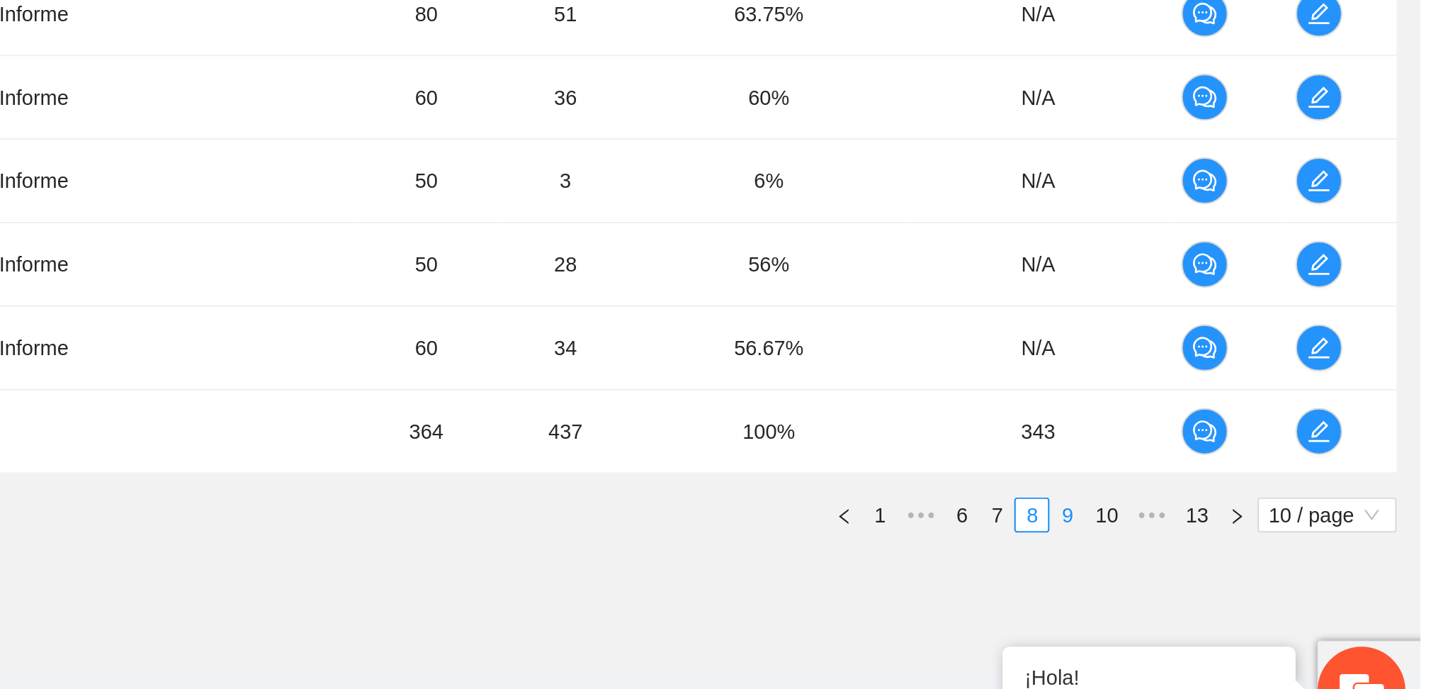
click at [1267, 579] on link "9" at bounding box center [1265, 575] width 16 height 16
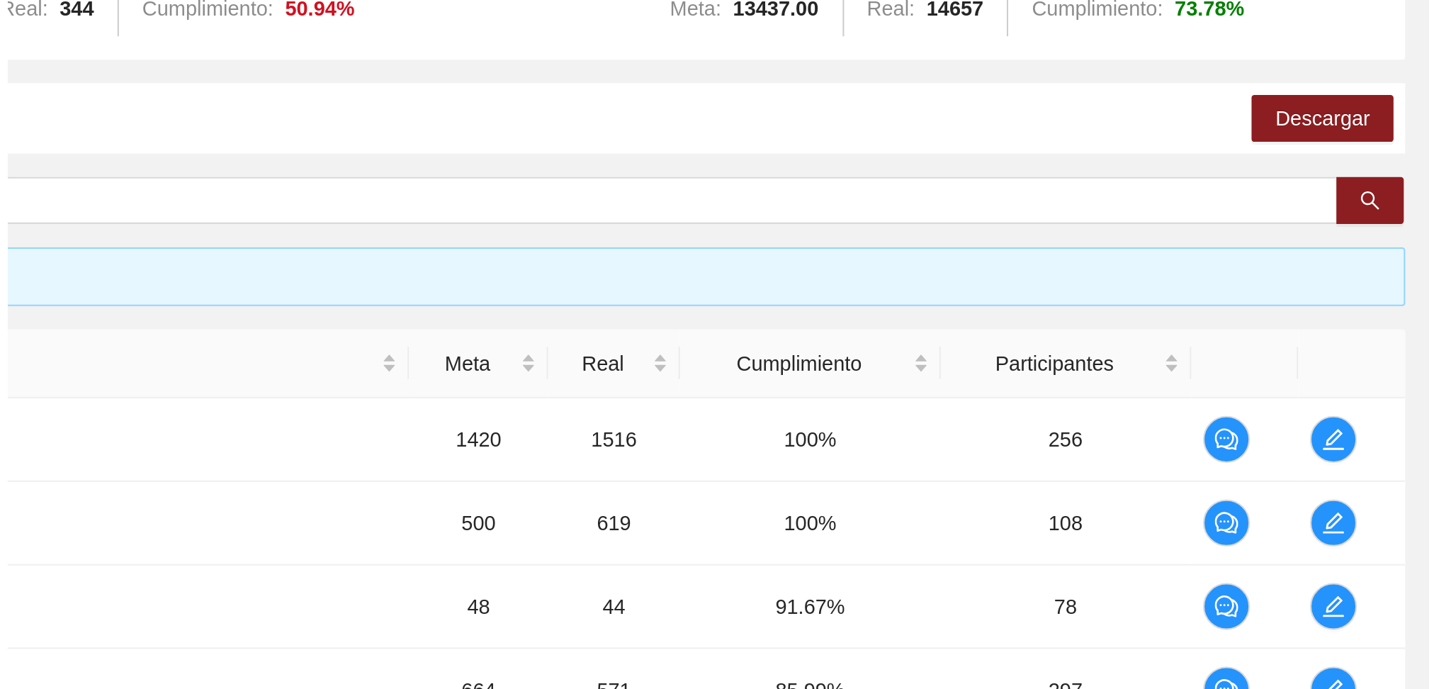
scroll to position [193, 0]
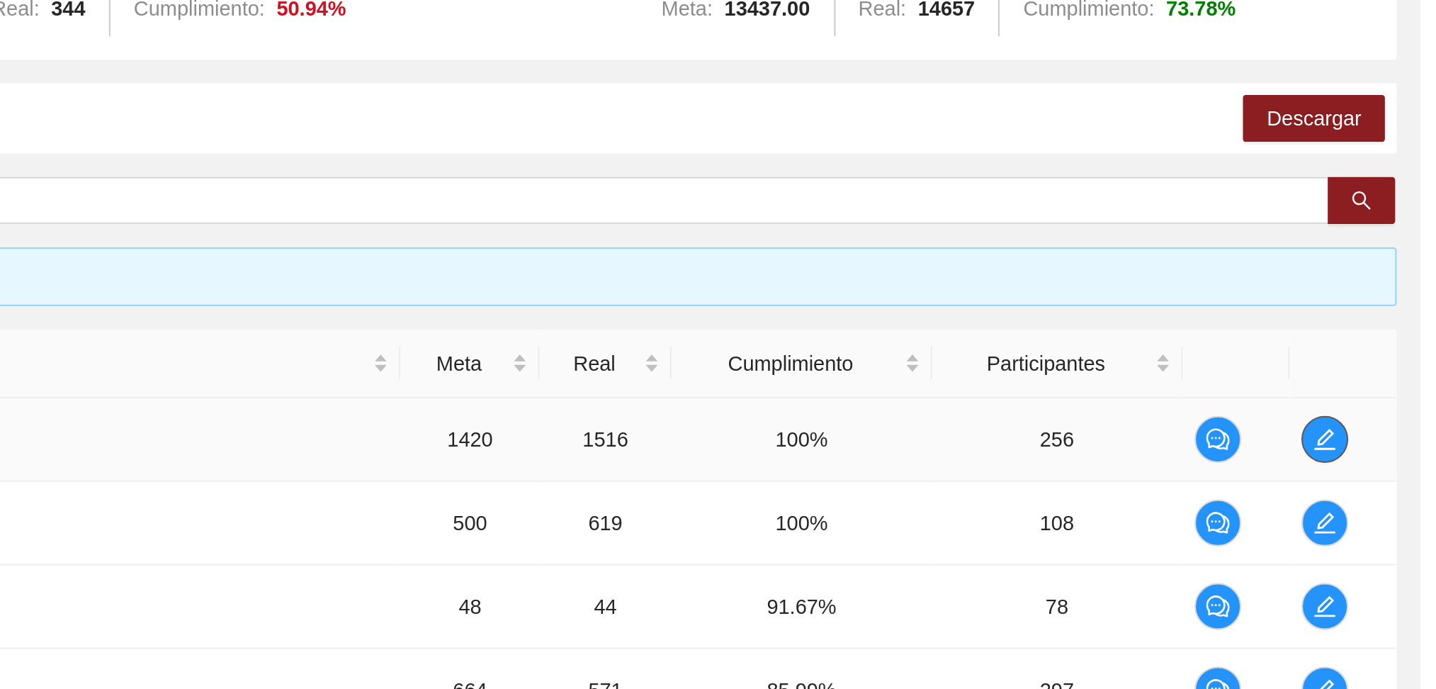
click at [1386, 212] on icon "edit" at bounding box center [1390, 213] width 10 height 10
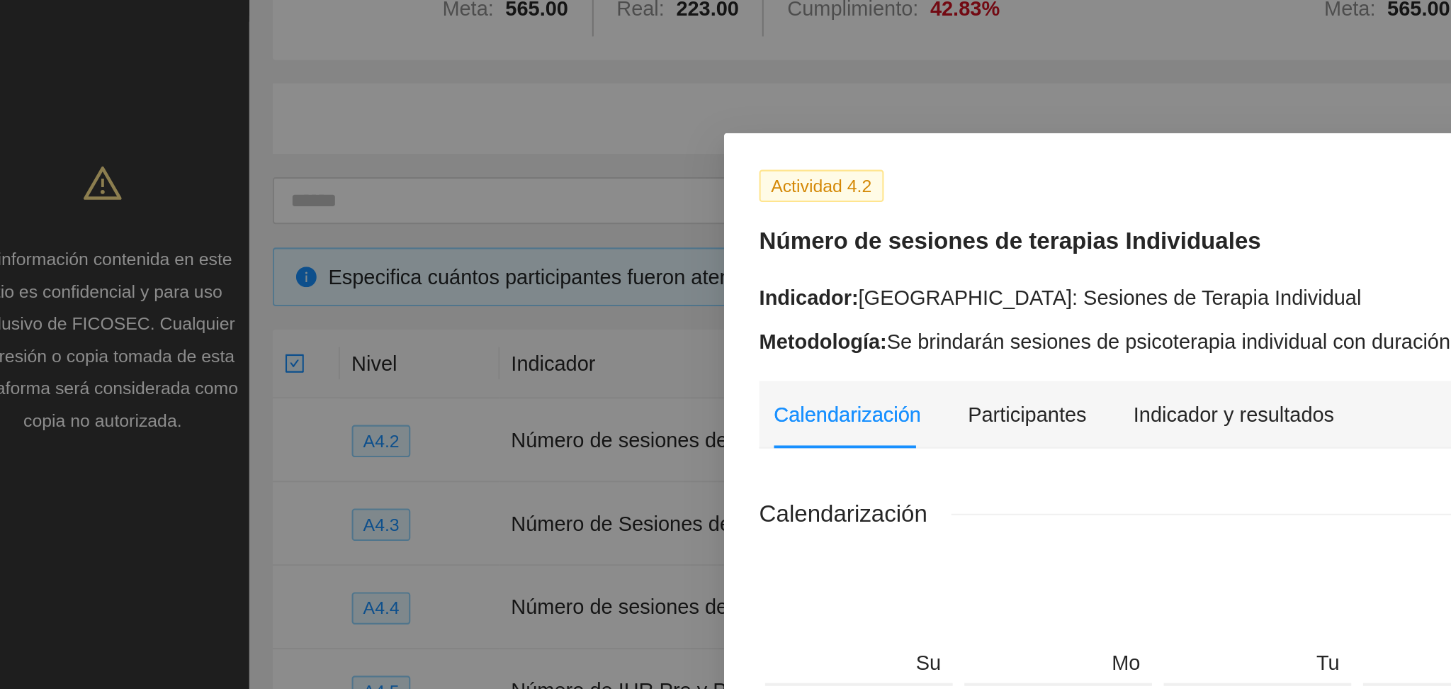
scroll to position [7, 0]
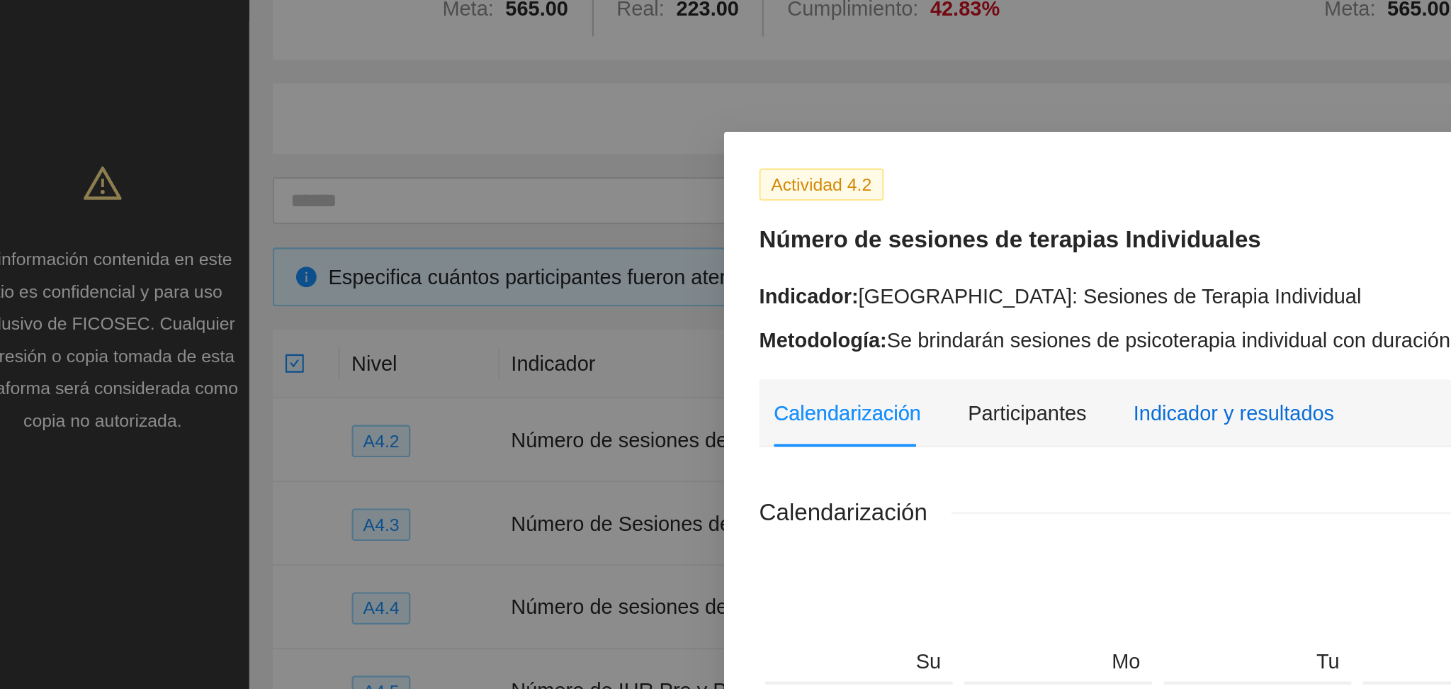
click at [582, 194] on div "Indicador y resultados" at bounding box center [617, 200] width 97 height 16
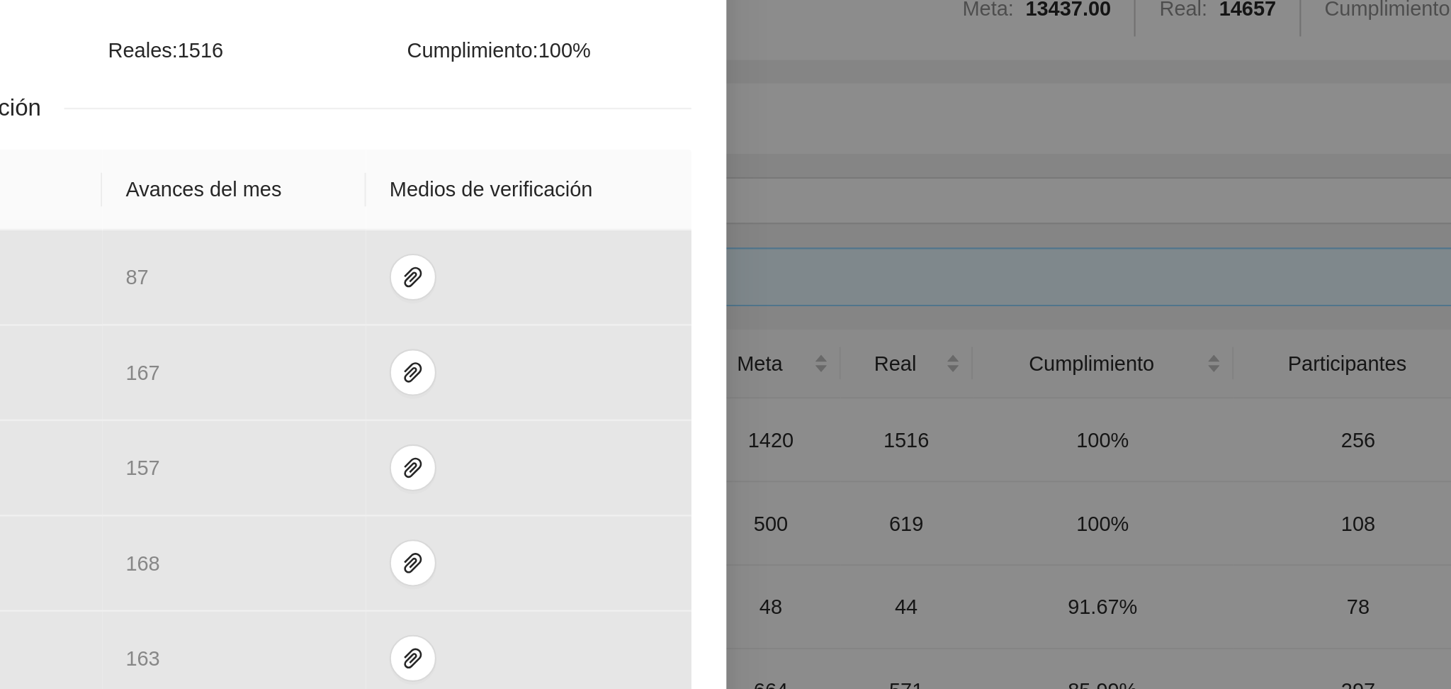
scroll to position [262, 0]
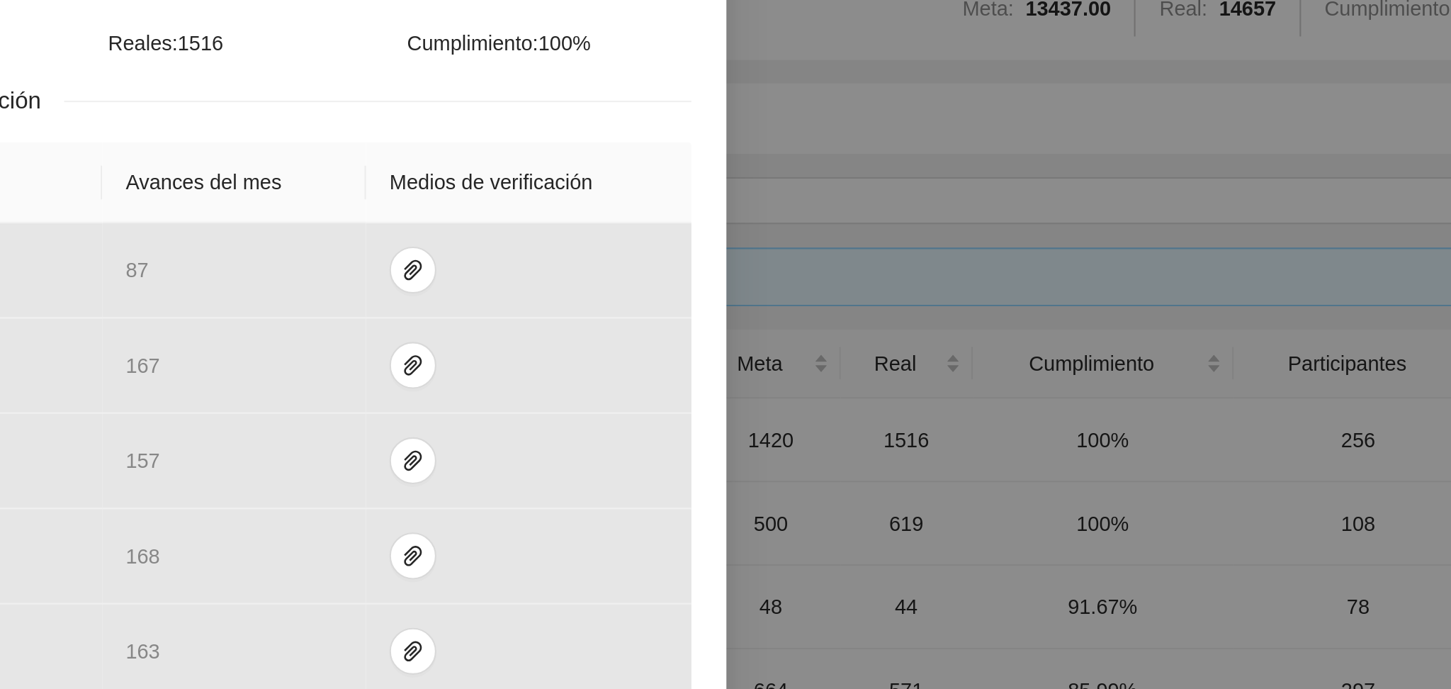
click at [1121, 199] on div "Actividad 4.2 Número de sesiones de terapias Individuales Indicador: [GEOGRAPHI…" at bounding box center [725, 344] width 1451 height 689
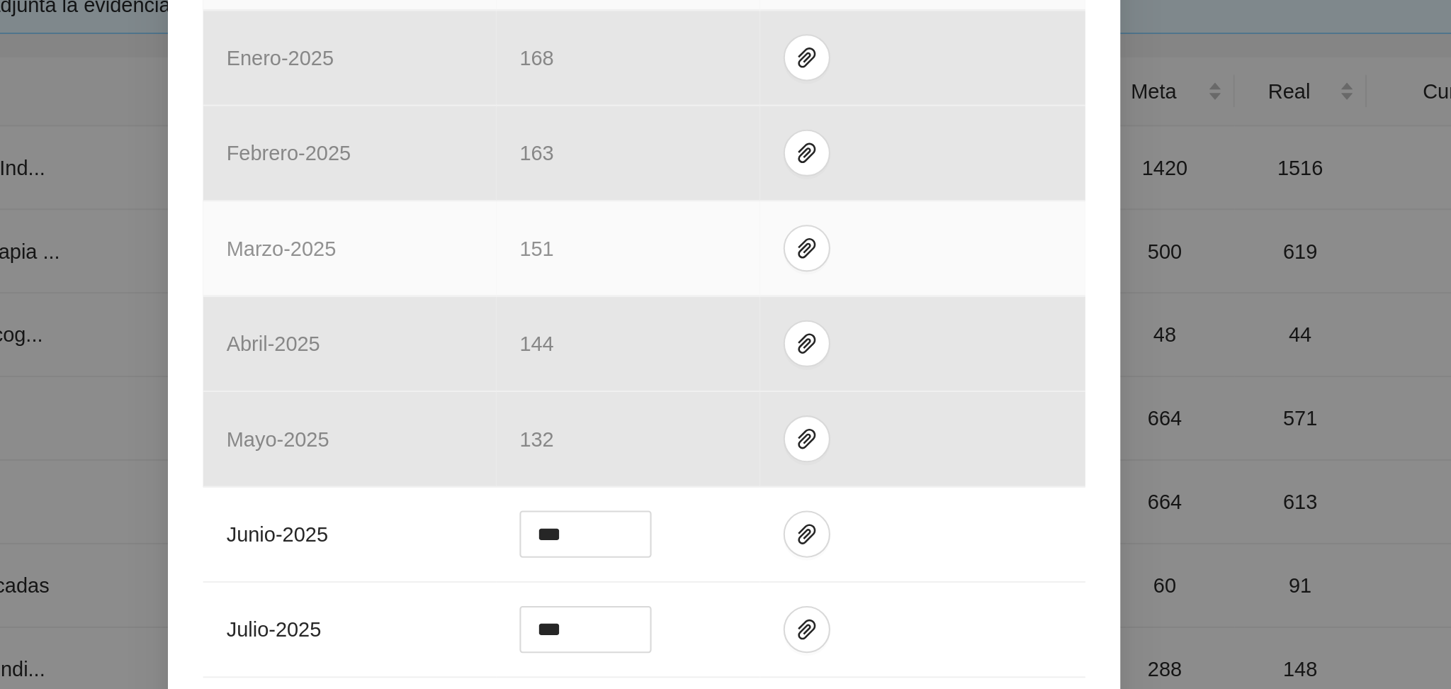
scroll to position [193, 0]
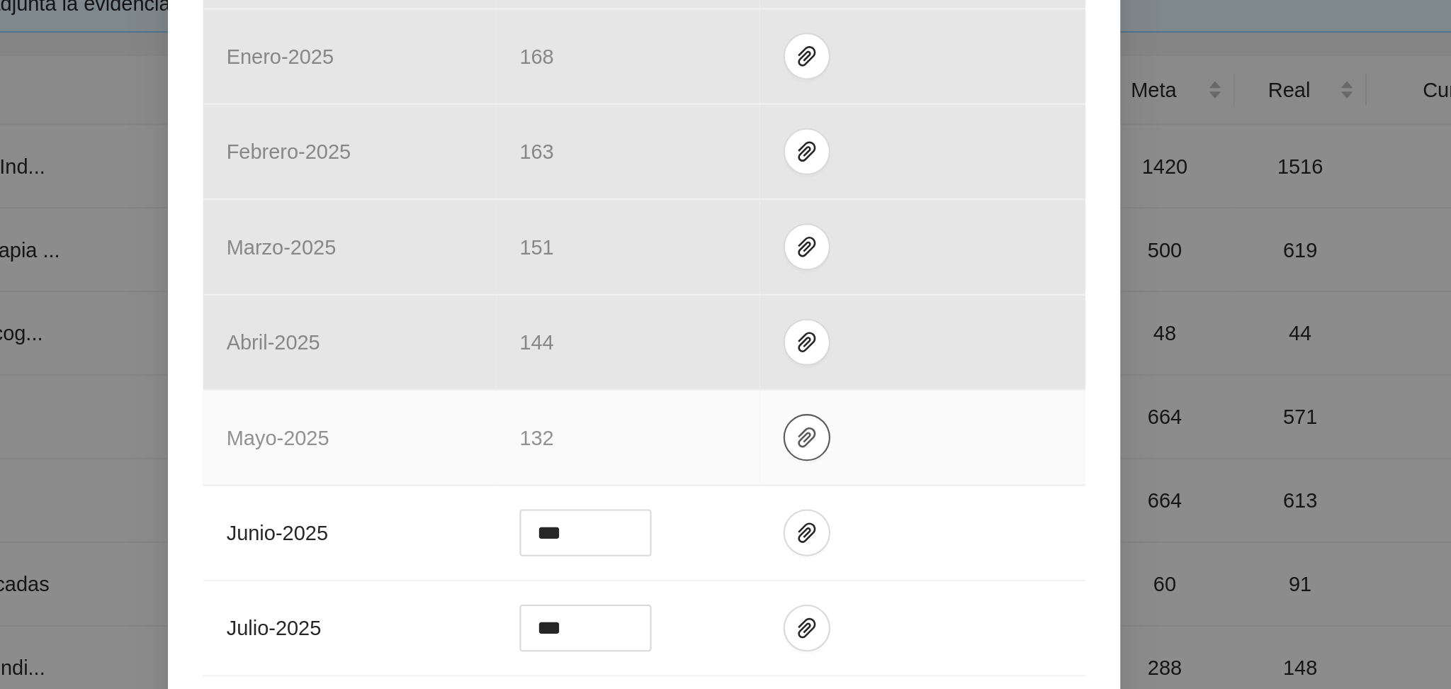
click at [798, 345] on icon "paper-clip" at bounding box center [803, 343] width 11 height 11
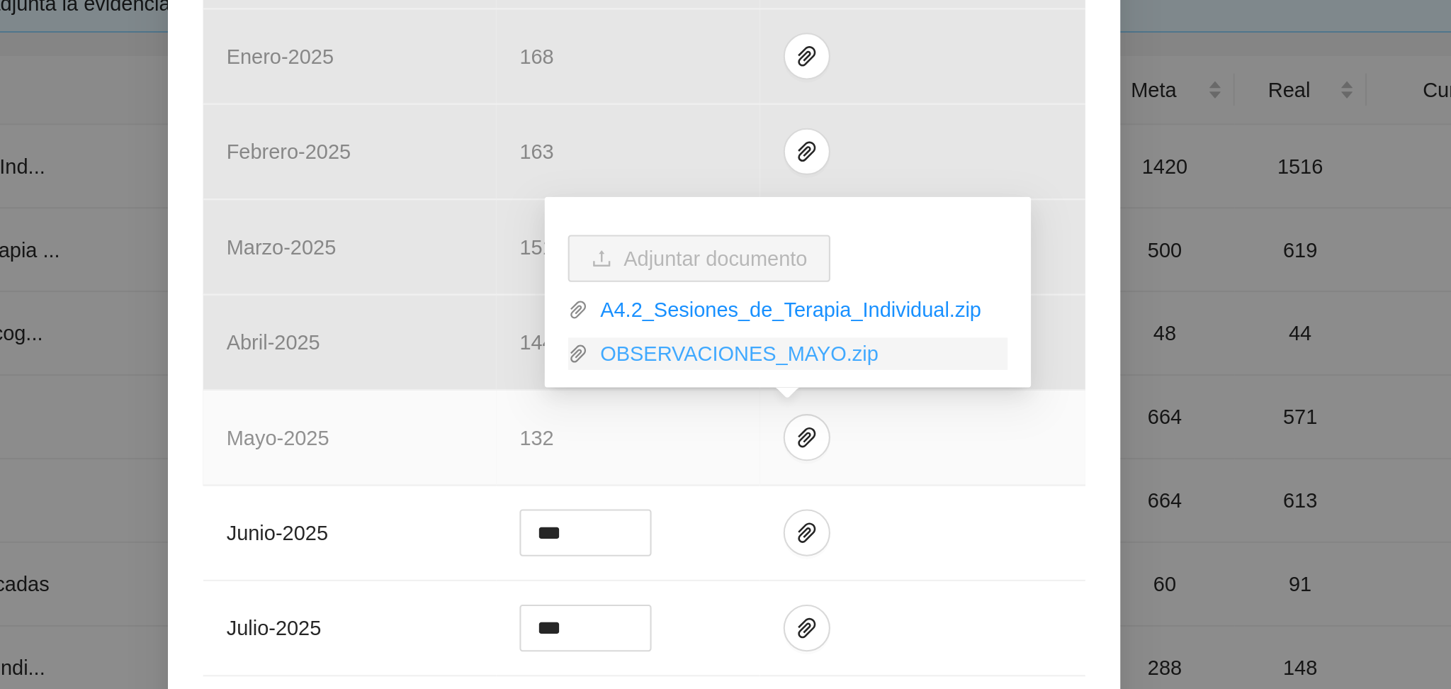
click at [805, 304] on link "OBSERVACIONES_MAYO.zip" at bounding box center [800, 303] width 203 height 16
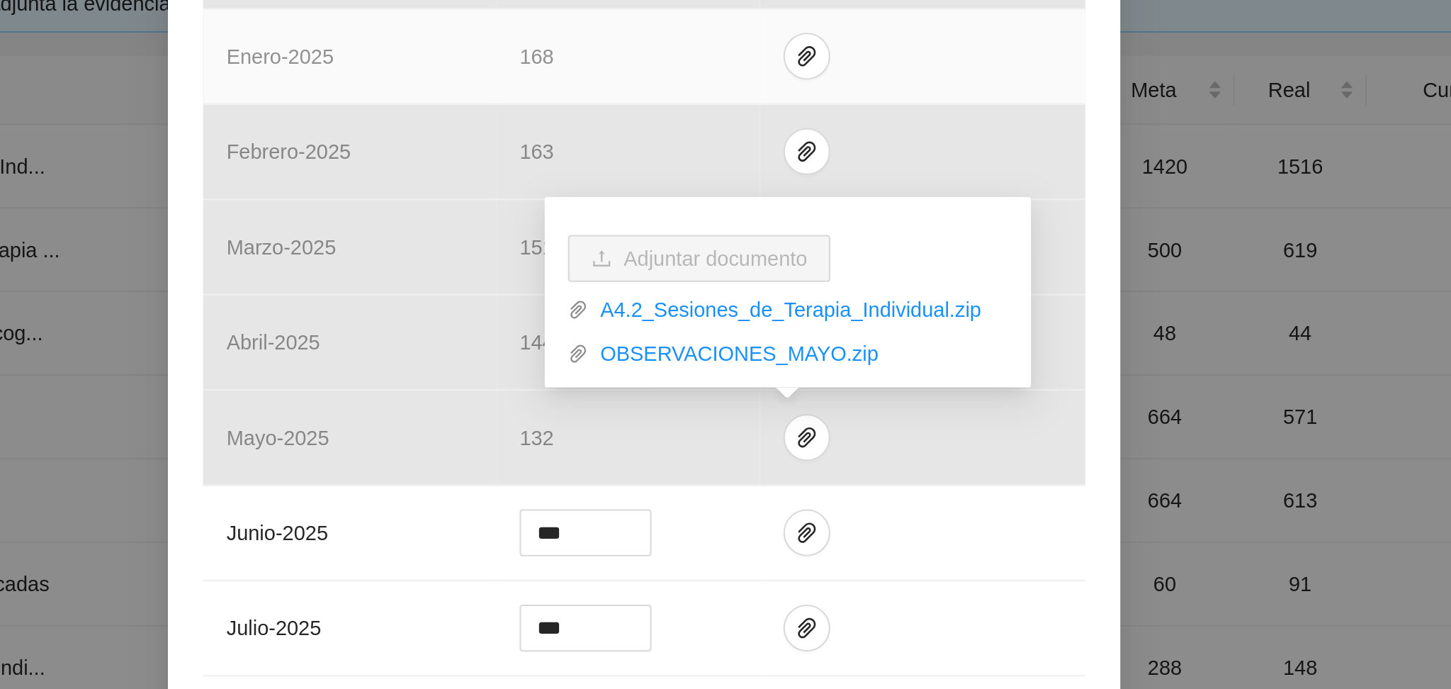
click at [915, 147] on td at bounding box center [859, 160] width 157 height 46
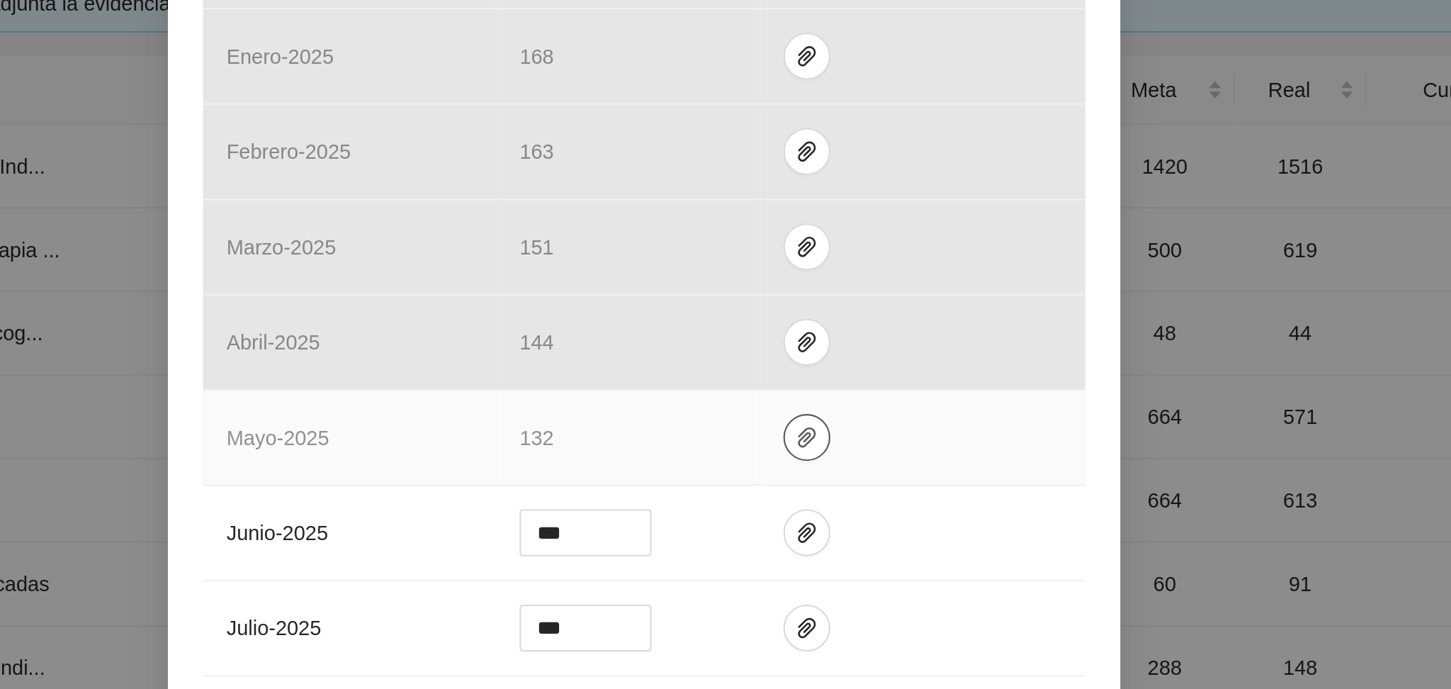
click at [798, 348] on icon "paper-clip" at bounding box center [803, 343] width 11 height 11
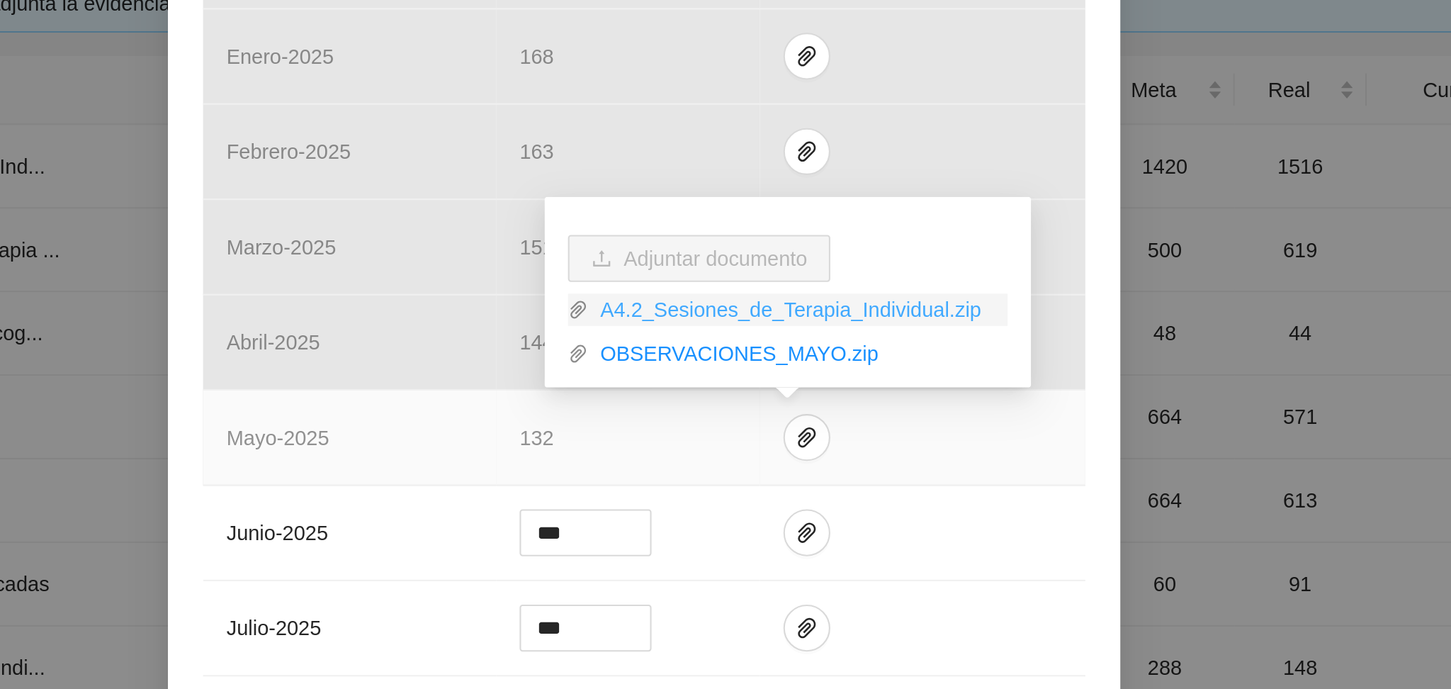
click at [789, 282] on link "A4.2_Sesiones_de_Terapia_Individual.zip" at bounding box center [800, 282] width 203 height 16
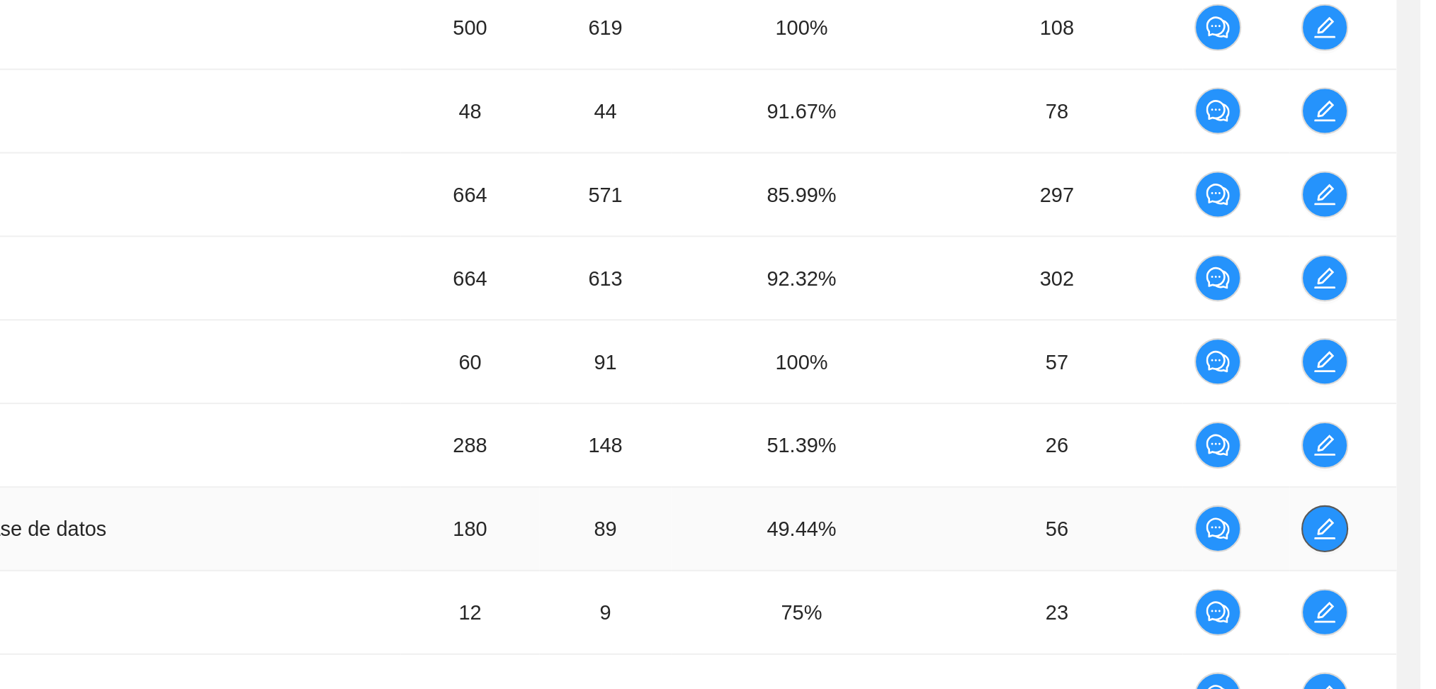
click at [1389, 501] on button "button" at bounding box center [1390, 495] width 23 height 23
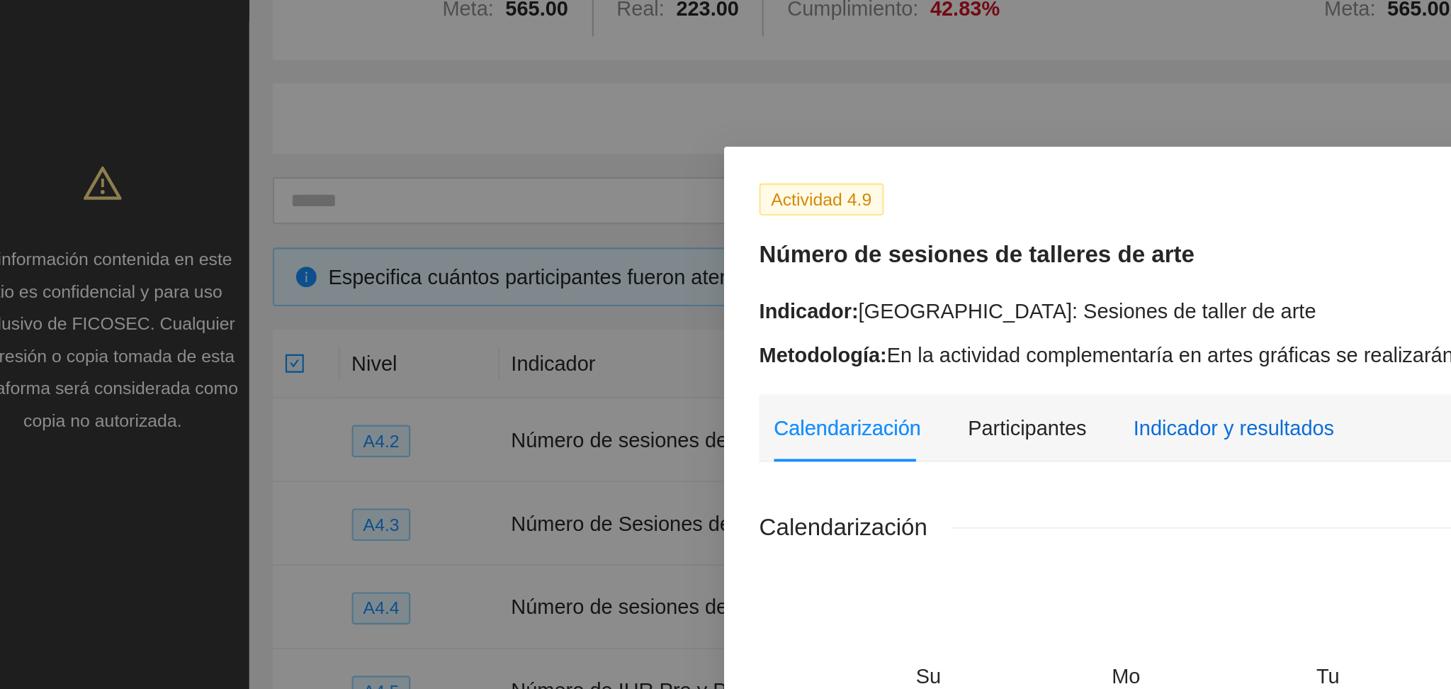
click at [589, 200] on div "Indicador y resultados" at bounding box center [617, 207] width 97 height 16
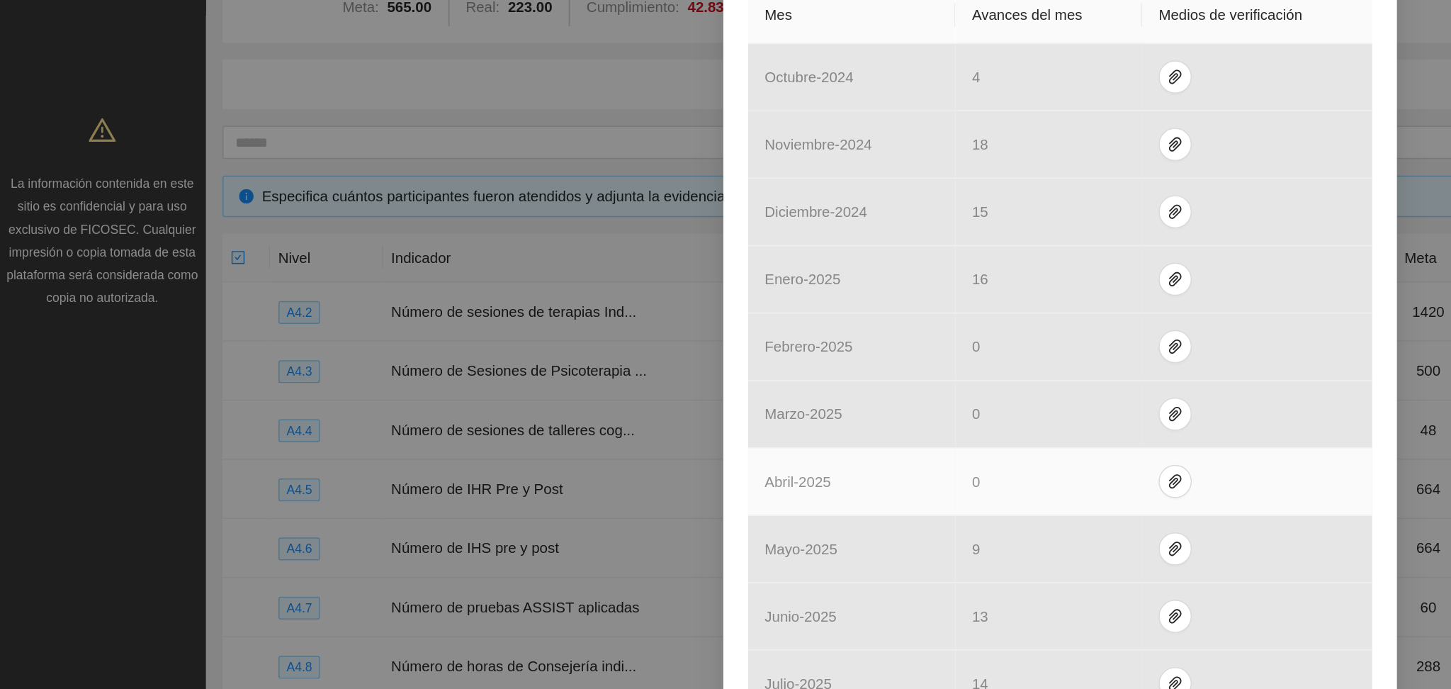
scroll to position [371, 0]
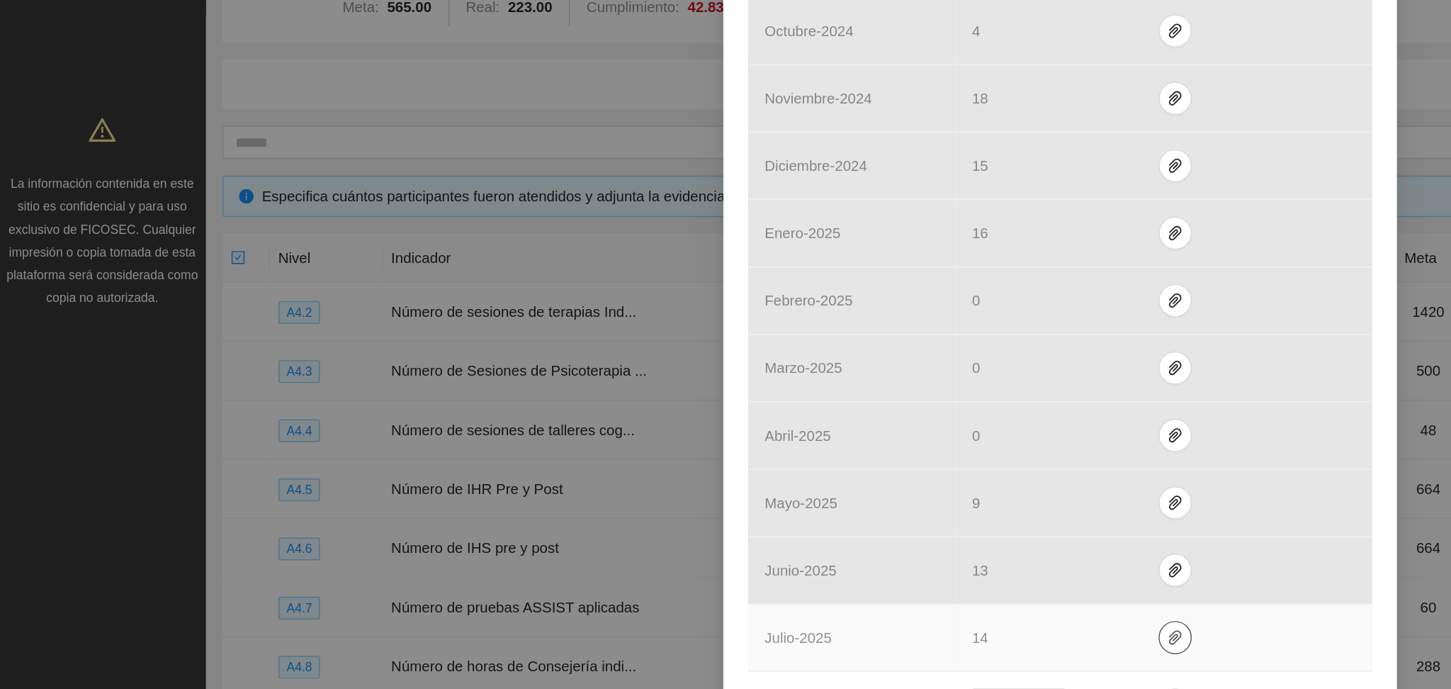
click at [798, 440] on icon "paper-clip" at bounding box center [803, 435] width 11 height 11
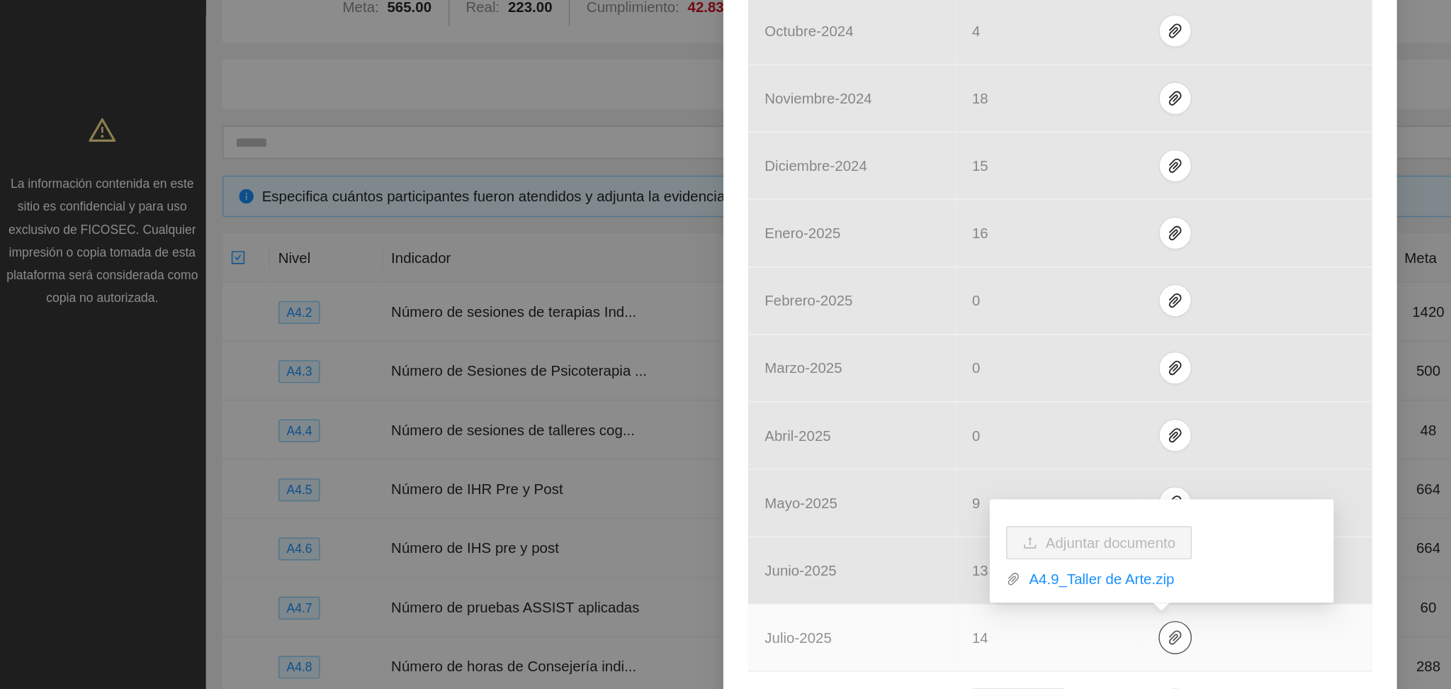
click at [798, 440] on icon "paper-clip" at bounding box center [803, 435] width 11 height 11
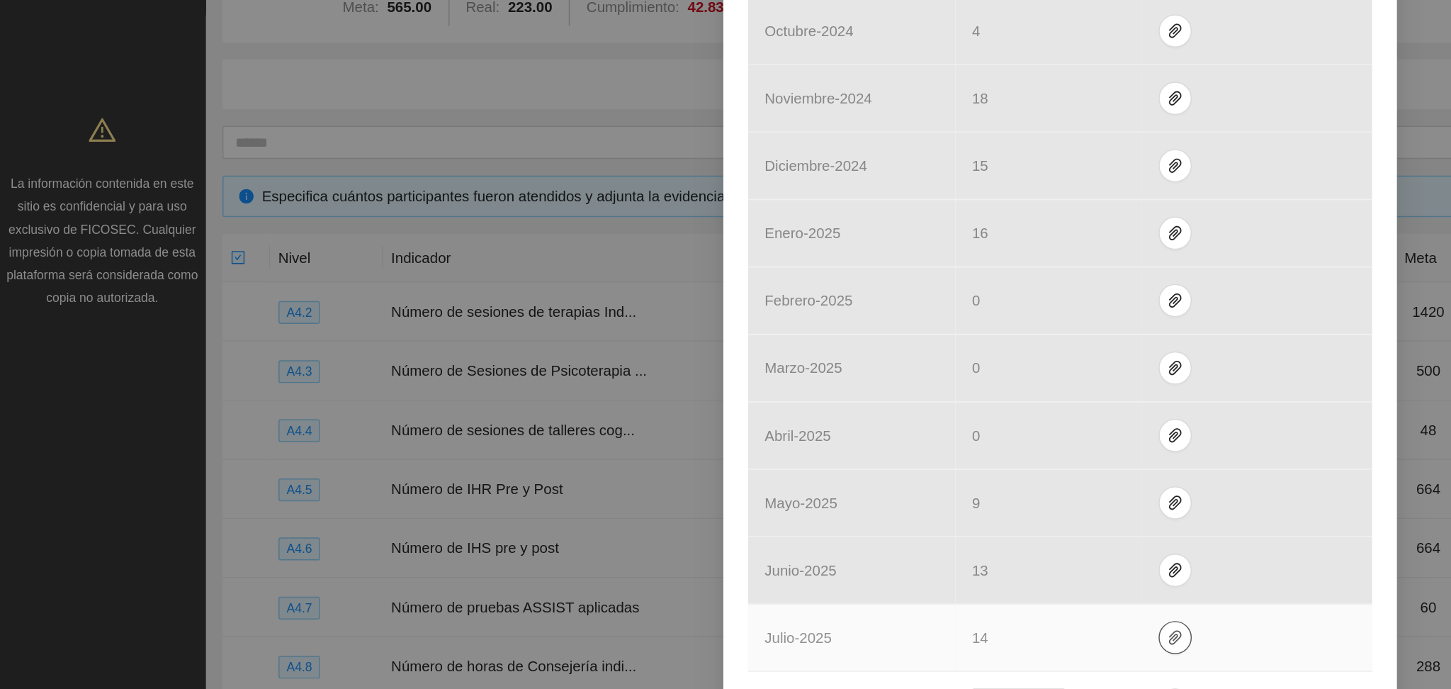
click at [798, 439] on icon "paper-clip" at bounding box center [803, 435] width 11 height 11
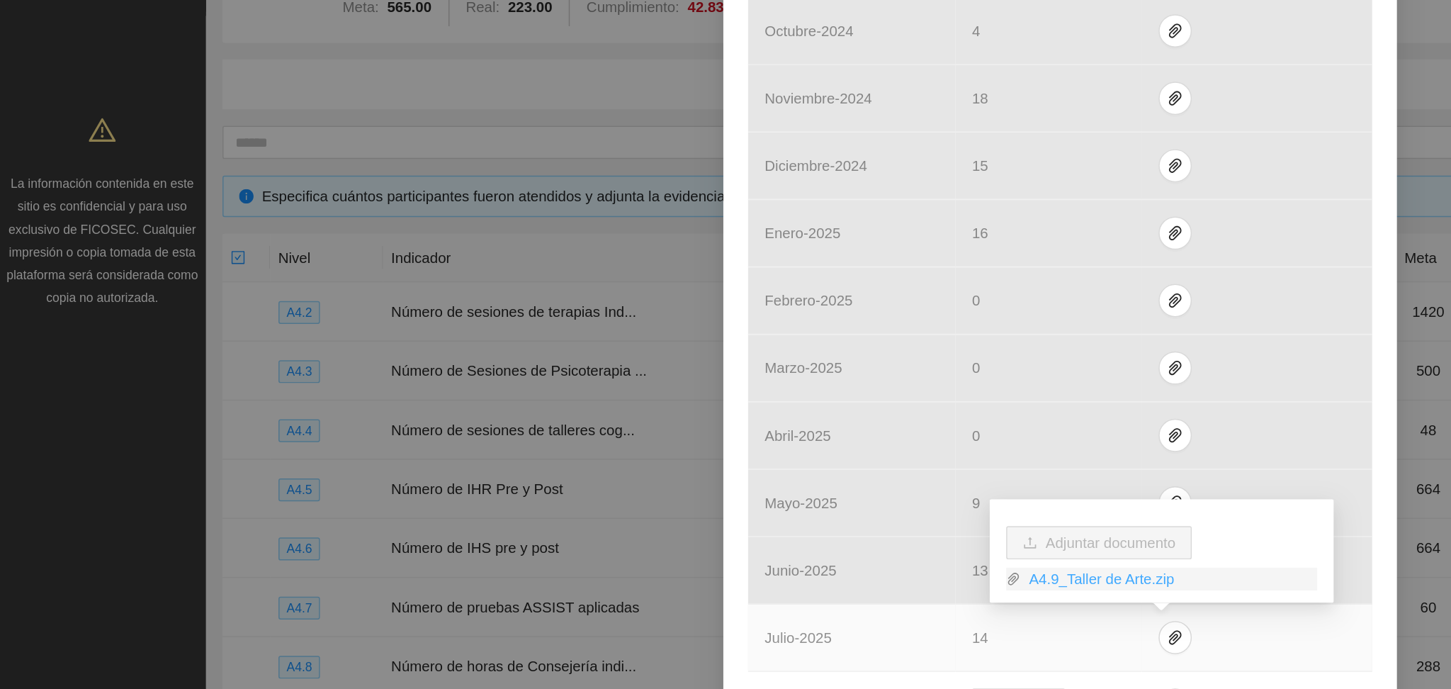
click at [769, 396] on link "A4.9_Taller de Arte.zip" at bounding box center [800, 396] width 203 height 16
